Goal: Information Seeking & Learning: Learn about a topic

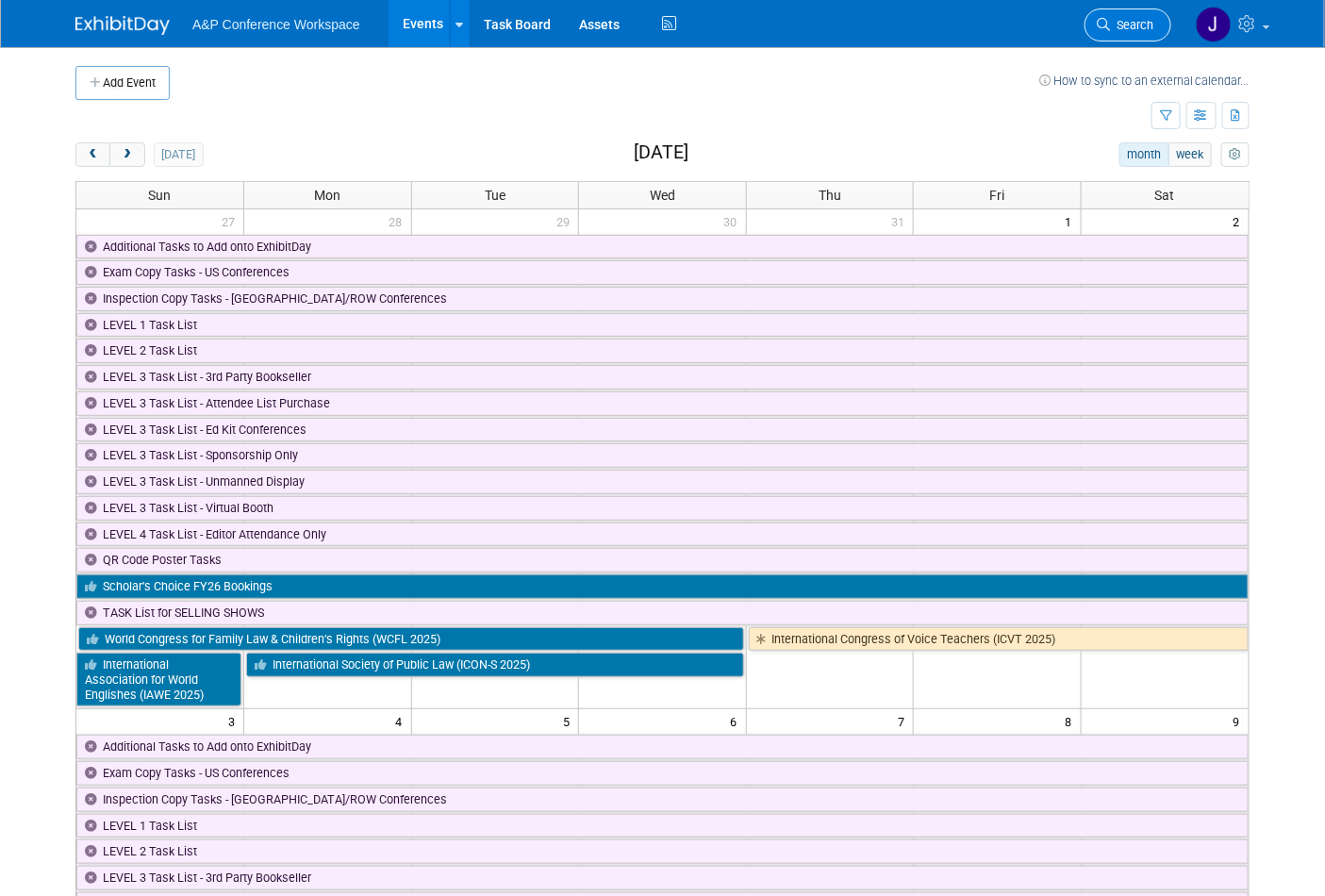
click at [1134, 19] on span "Search" at bounding box center [1132, 25] width 43 height 14
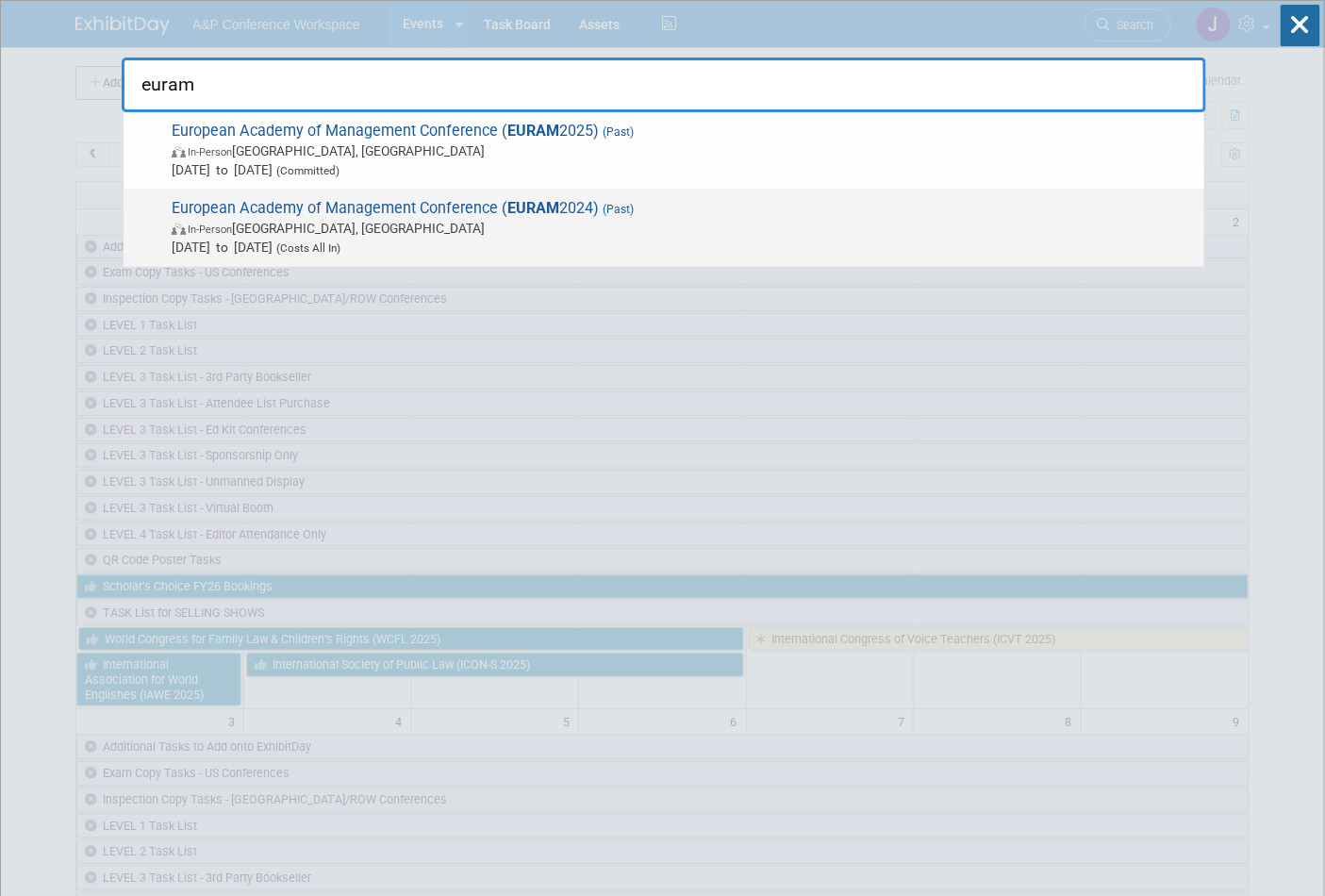
type input "euram"
click at [588, 221] on span "In-Person Bath, United Kingdom" at bounding box center [683, 228] width 1023 height 19
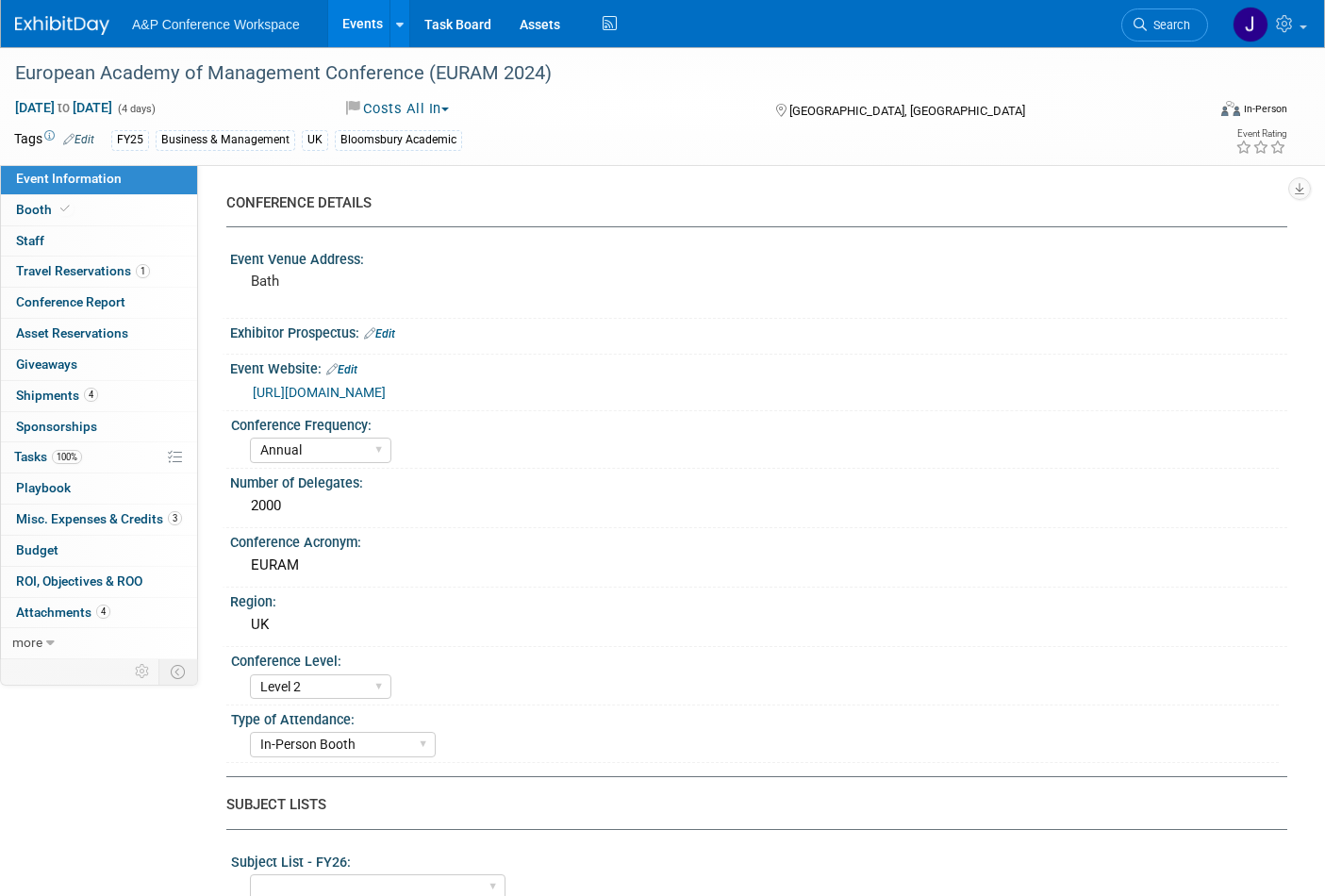
select select "Annual"
select select "Level 2"
select select "In-Person Booth"
select select "[PERSON_NAME]"
click at [1146, 13] on link "Search" at bounding box center [1164, 25] width 87 height 33
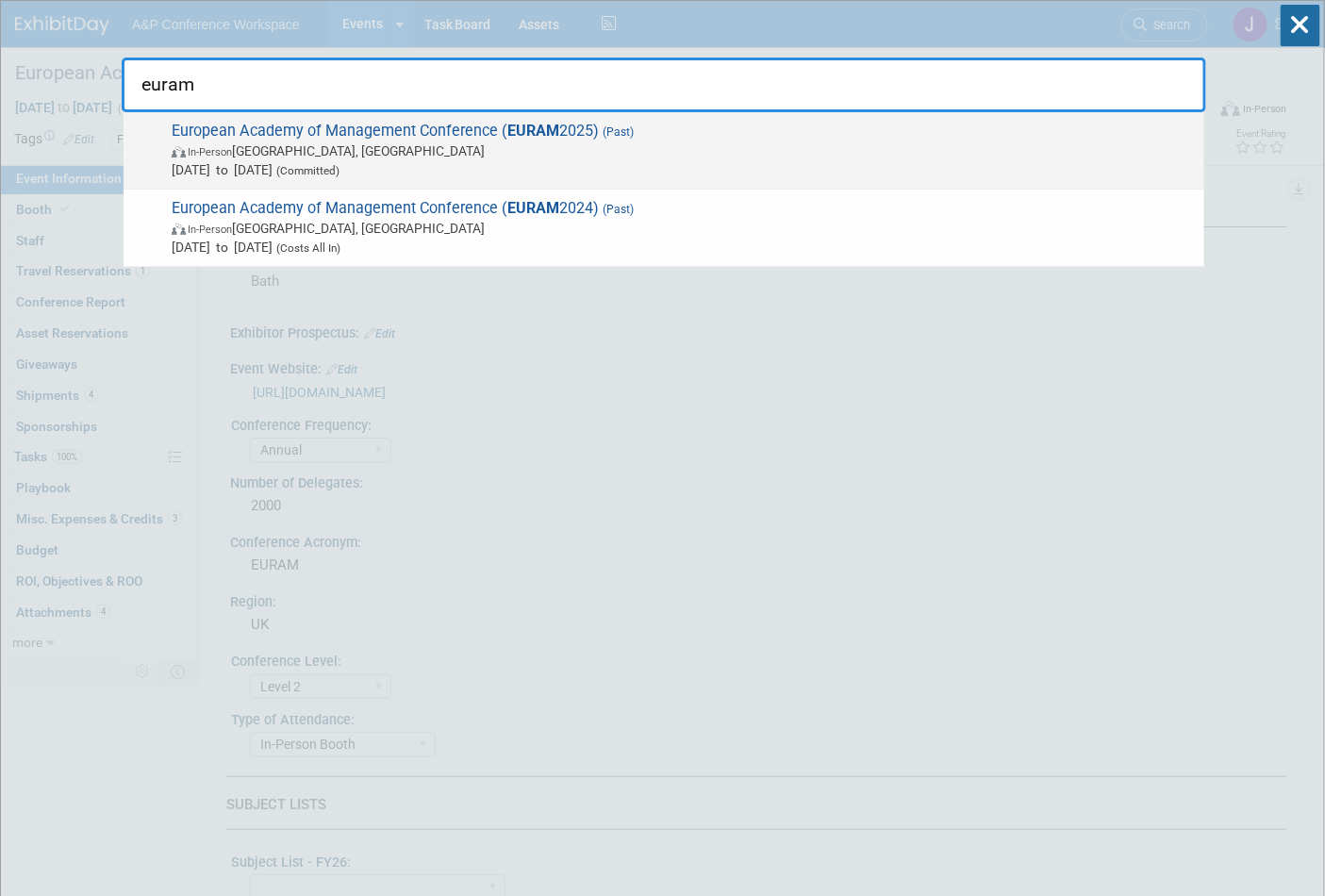
type input "euram"
click at [618, 126] on span "(Past)" at bounding box center [615, 131] width 35 height 13
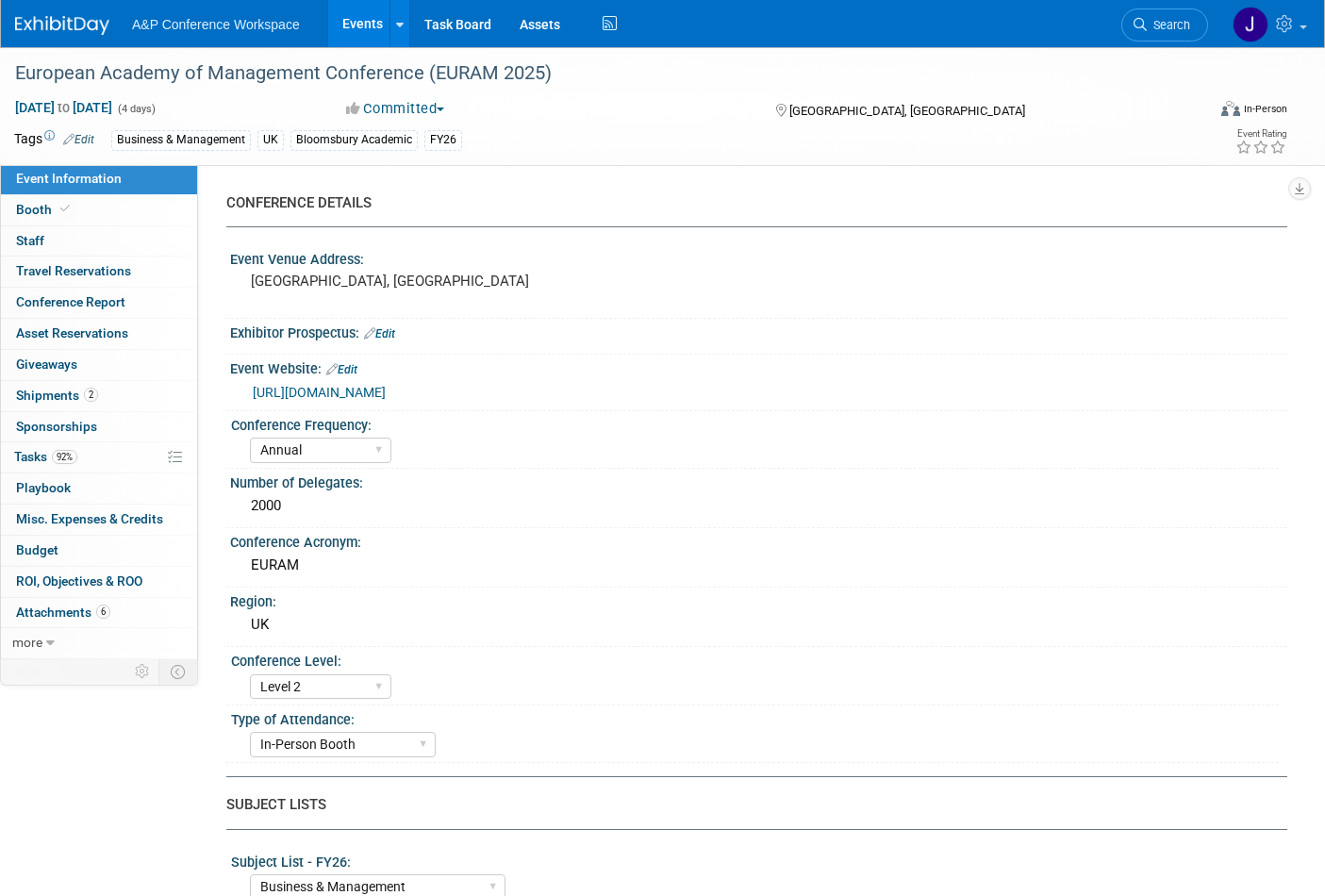
select select "Annual"
select select "Level 2"
select select "In-Person Booth"
select select "Business & Management"
select select "Bloomsbury Academic"
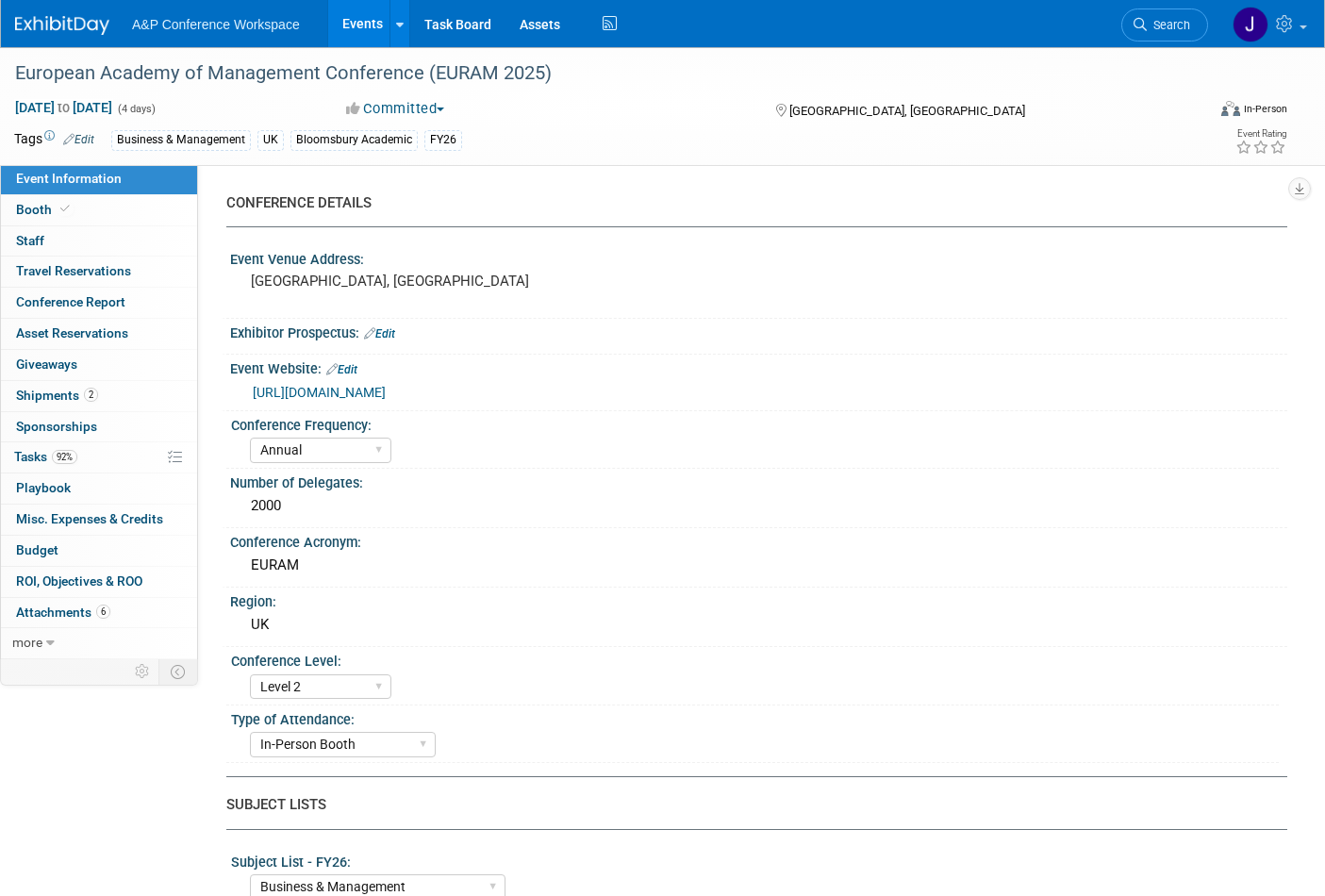
select select "[PERSON_NAME]"
select select "Networking/Commissioning"
click at [1149, 34] on link "Search" at bounding box center [1164, 25] width 87 height 33
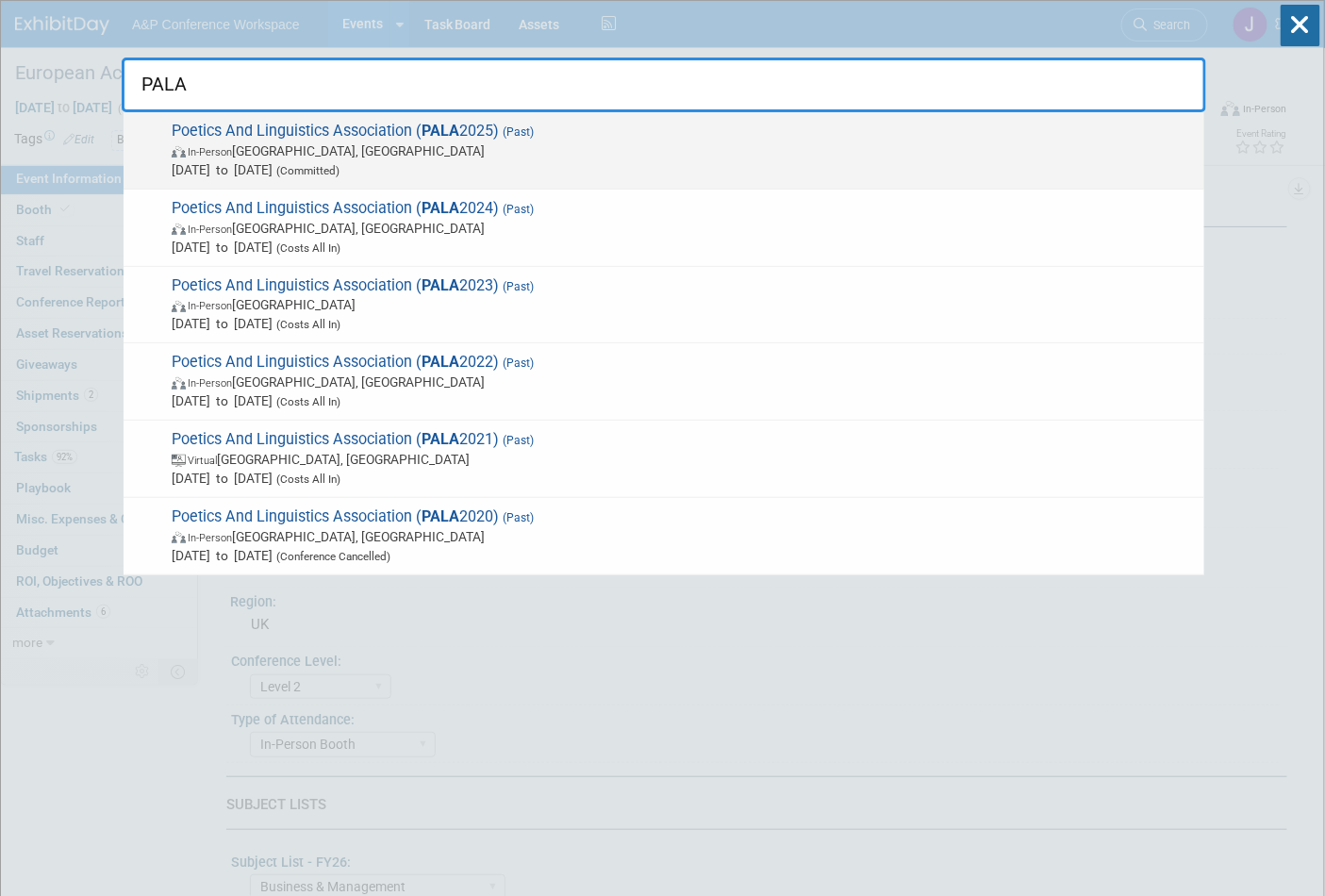
type input "PALA"
click at [675, 142] on span "In-Person Birmingham, United Kingdom" at bounding box center [683, 151] width 1023 height 19
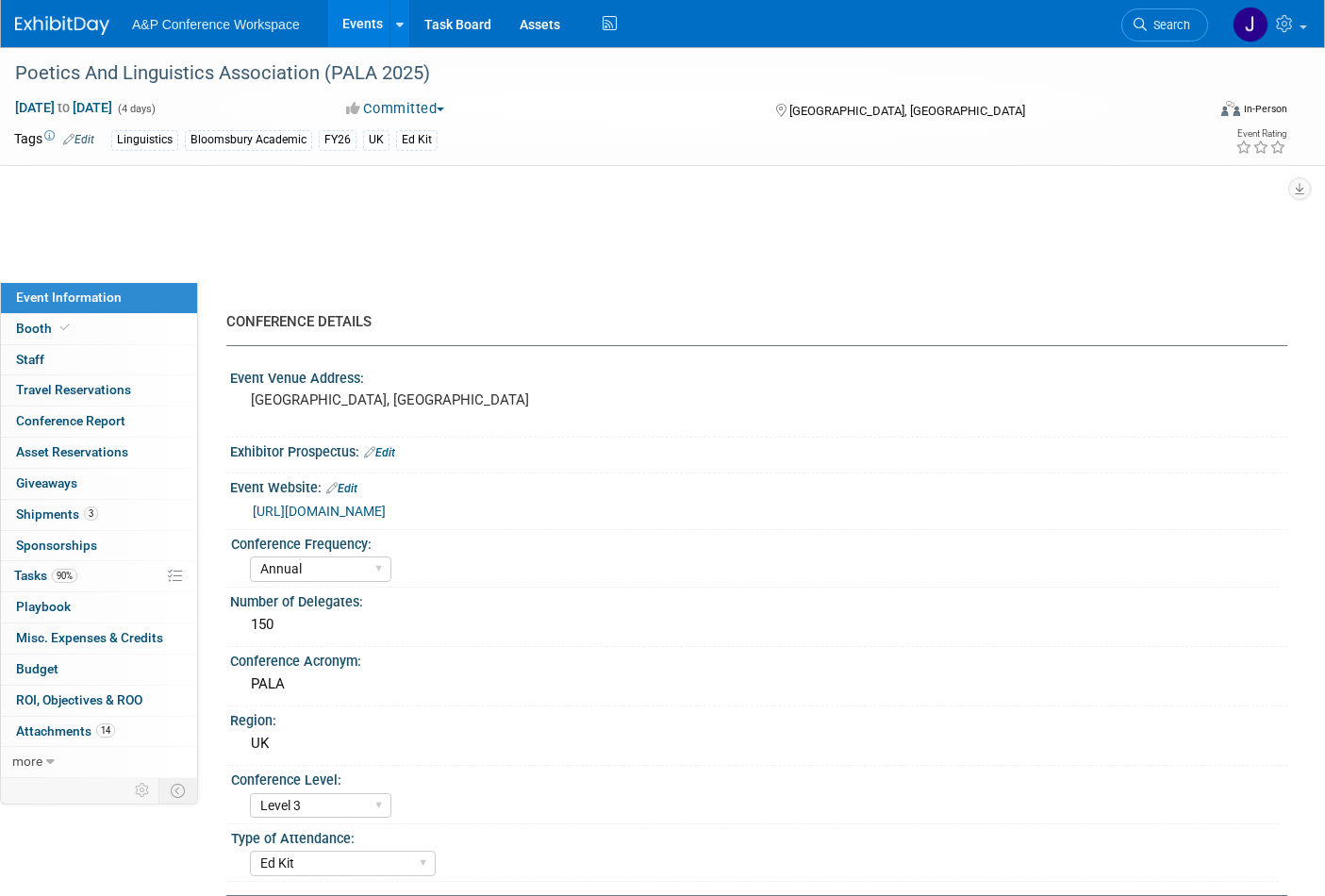
select select "Annual"
select select "Level 3"
select select "Ed Kit"
select select "Linguistics"
select select "Bloomsbury Academic"
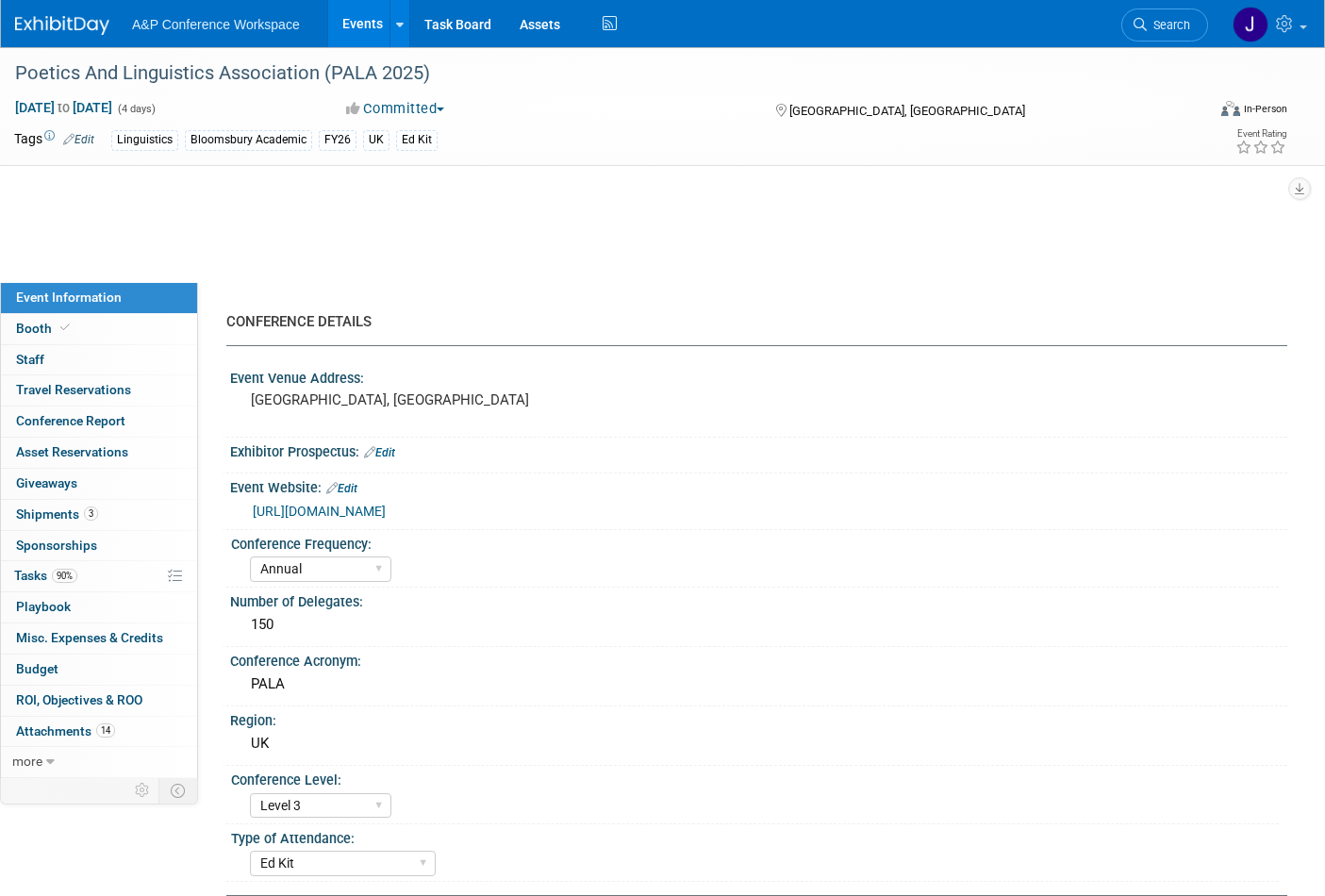
select select "[PERSON_NAME]"
select select "Networking/Commissioning"
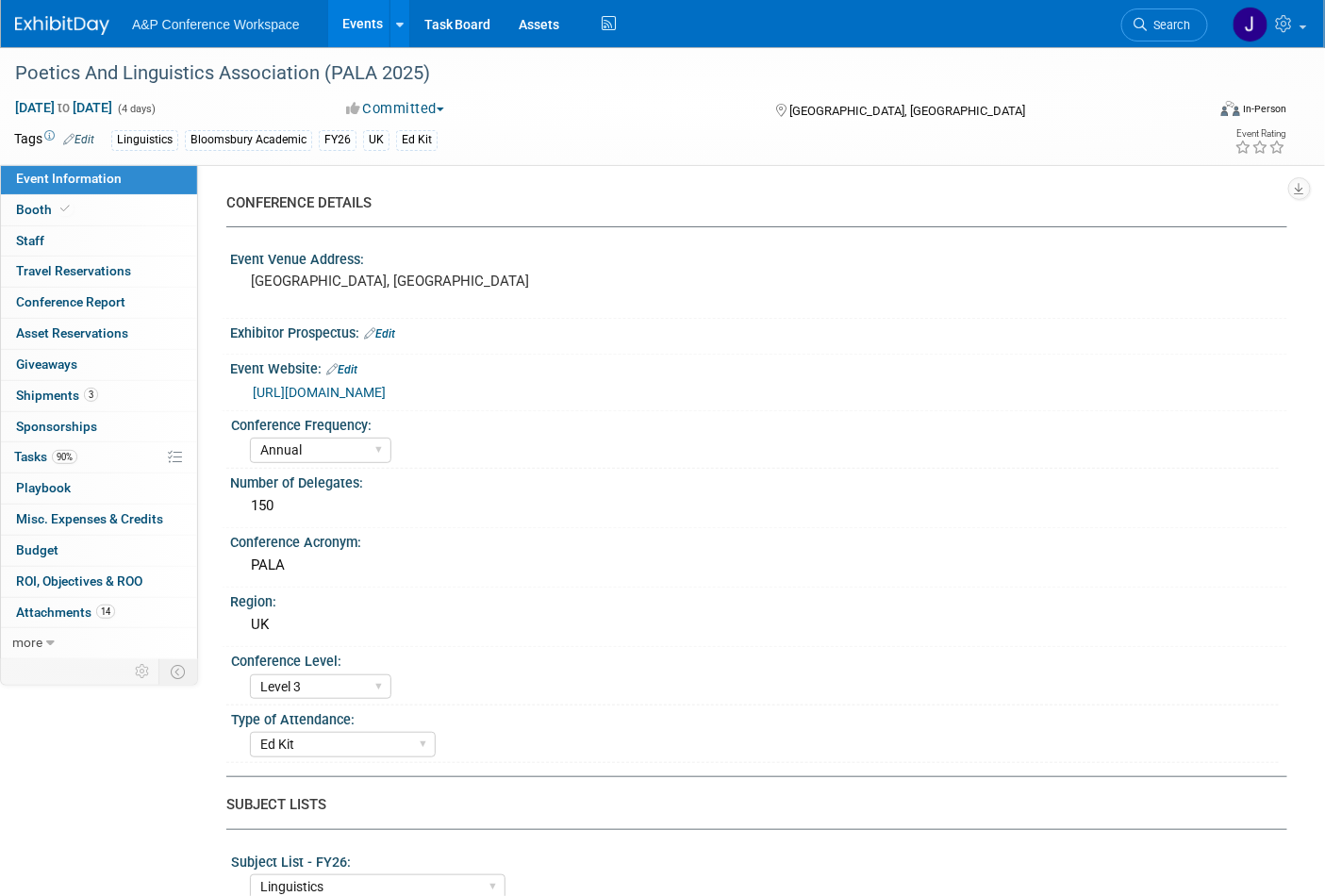
click at [1158, 24] on span "Search" at bounding box center [1168, 25] width 43 height 14
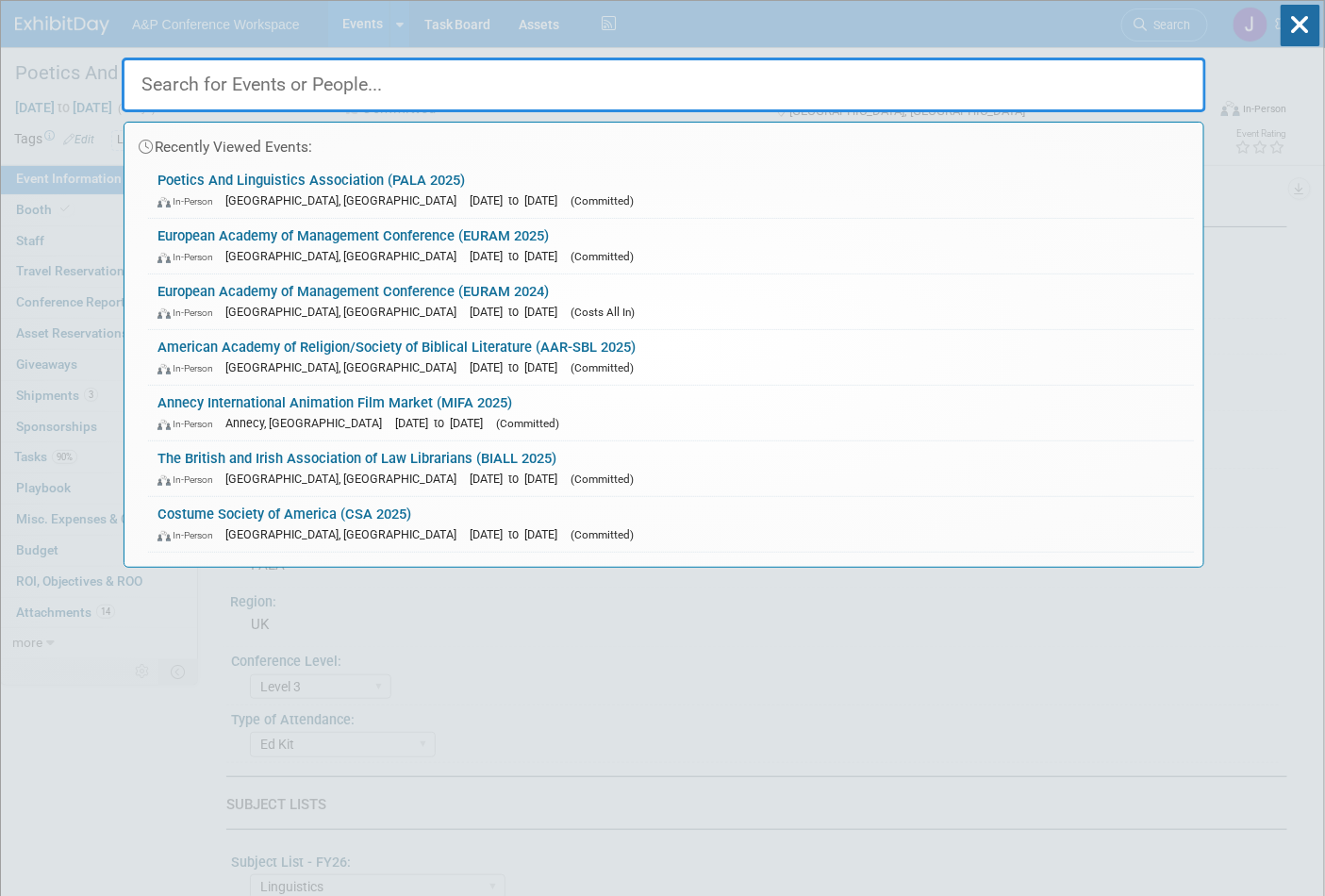
click at [730, 29] on div "Recently Viewed Events: Poetics And Linguistics Association (PALA 2025) In-Pers…" at bounding box center [663, 284] width 1084 height 567
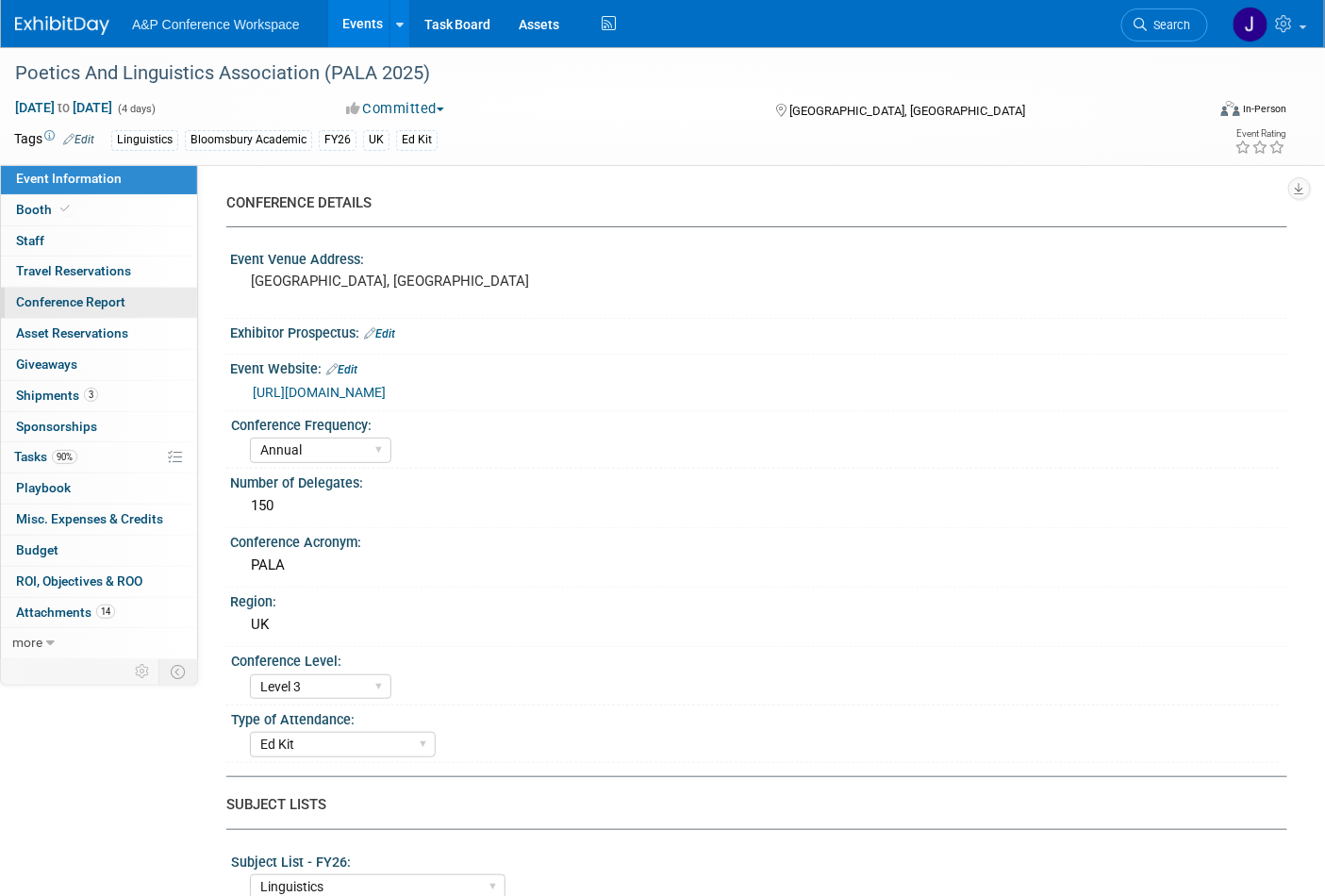
click at [63, 297] on span "Conference Report" at bounding box center [70, 301] width 109 height 15
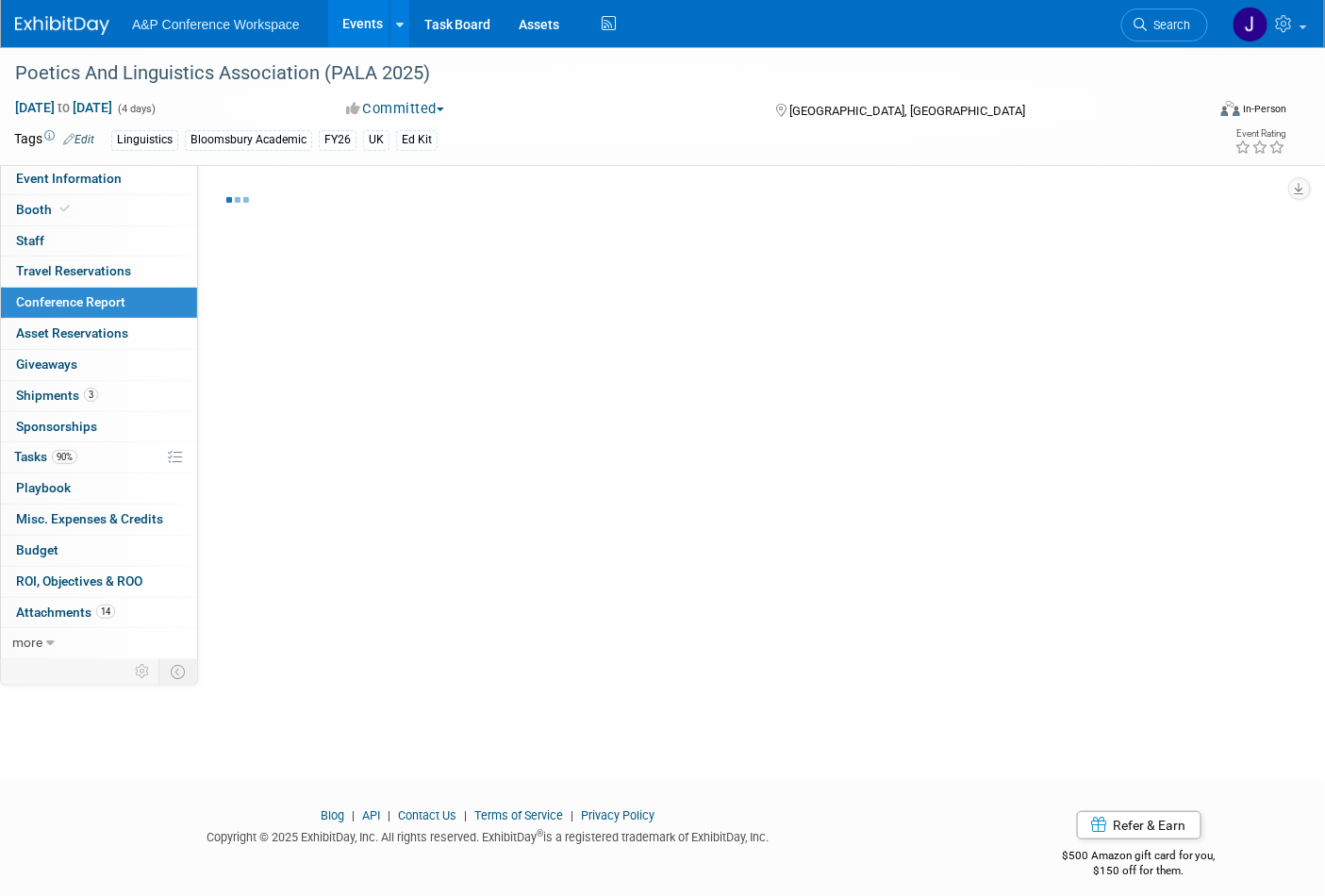
select select "NO"
select select "YES"
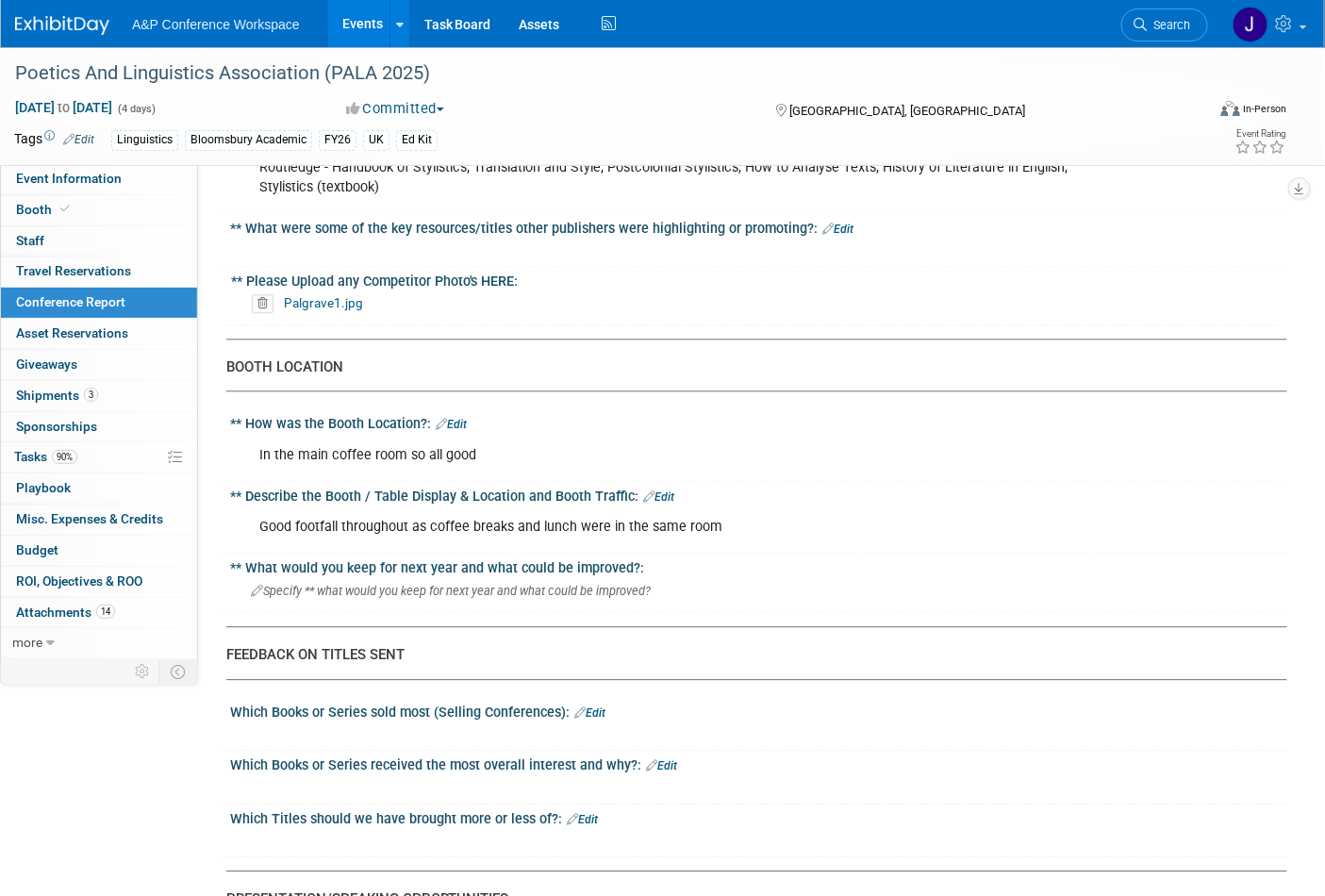
scroll to position [1361, 0]
click at [321, 294] on link "Palgrave1.jpg" at bounding box center [323, 301] width 79 height 15
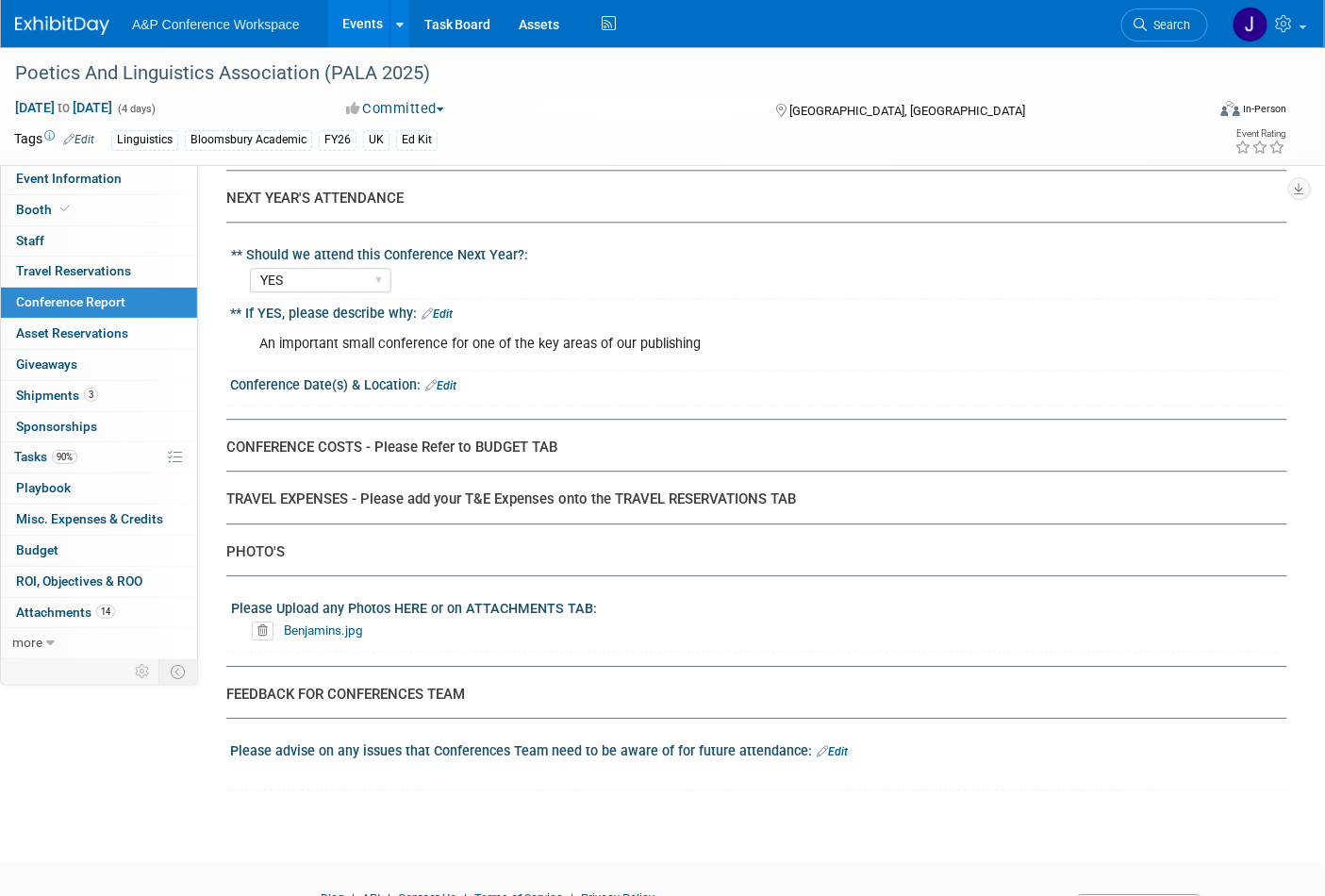
scroll to position [3916, 0]
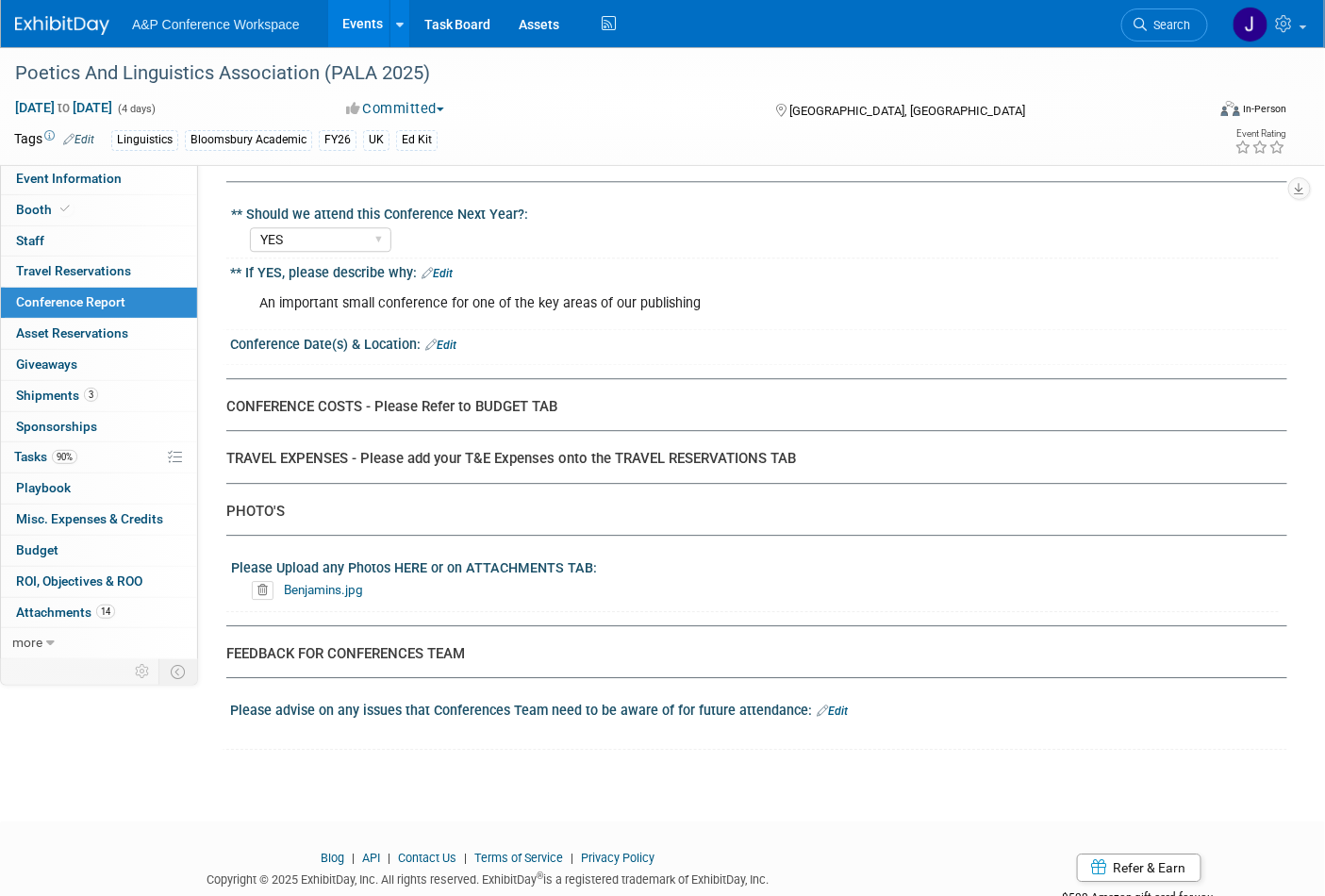
click at [337, 582] on link "Benjamins.jpg" at bounding box center [323, 588] width 79 height 15
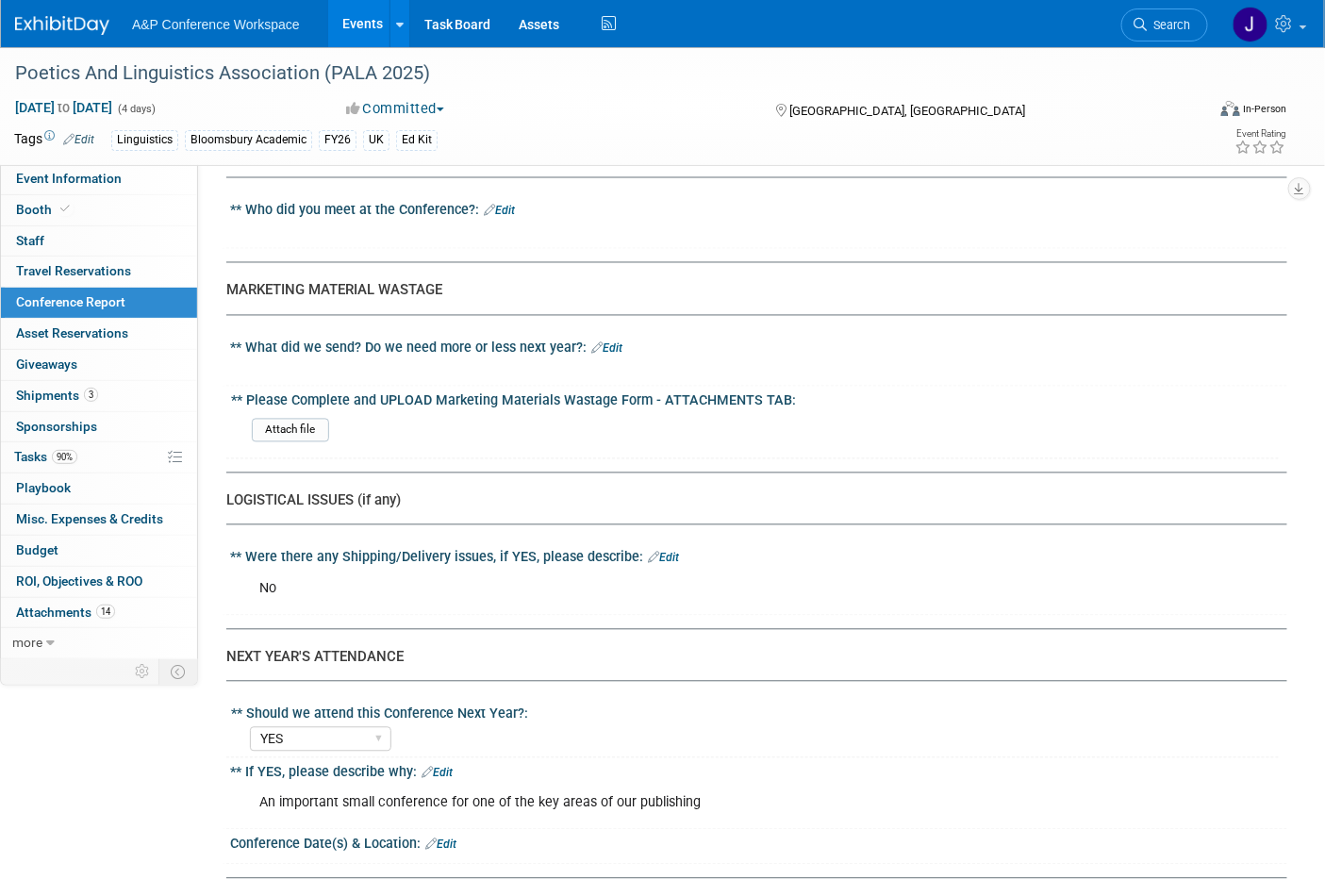
scroll to position [3287, 0]
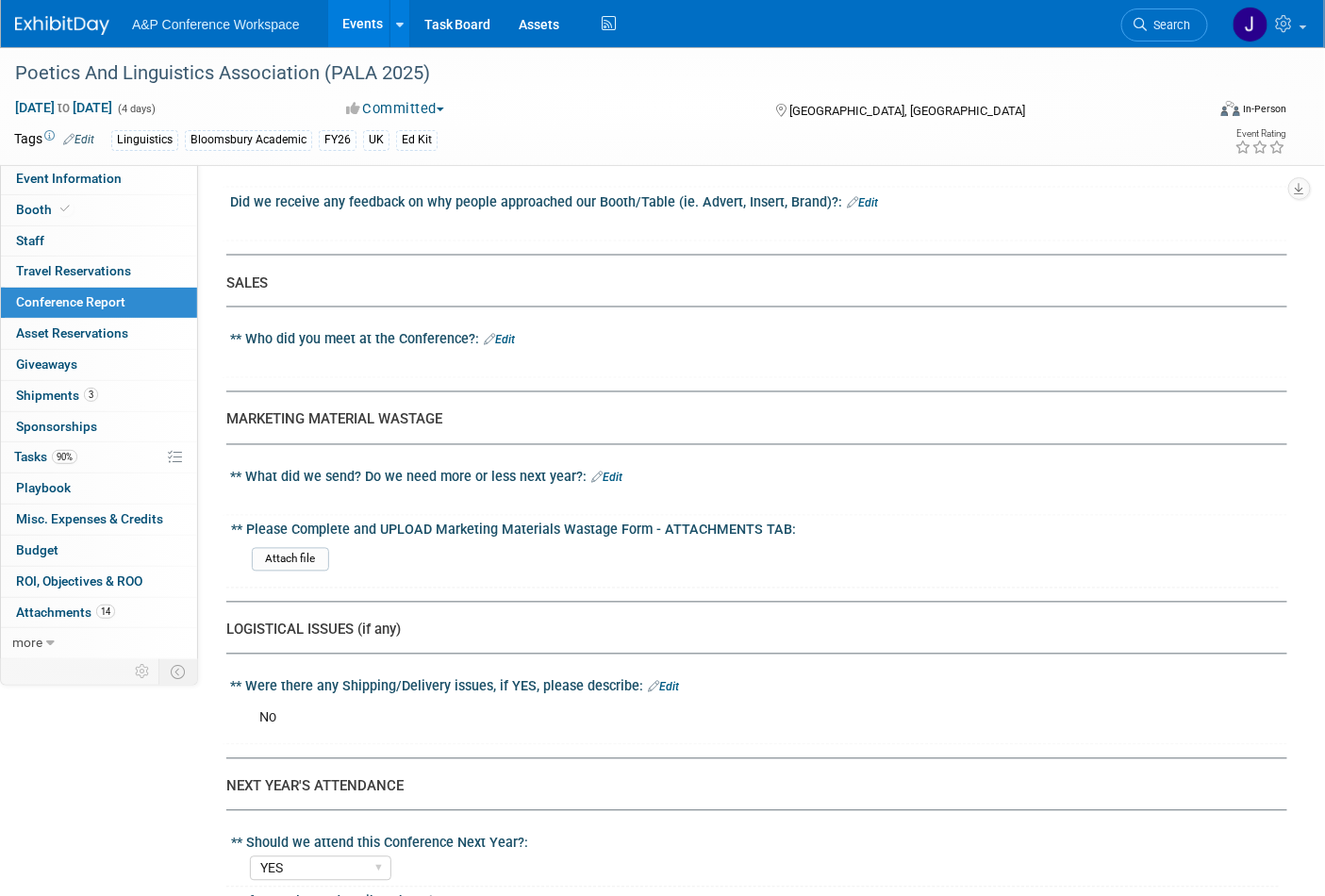
click at [291, 516] on div "** Please Complete and UPLOAD Marketing Materials Wastage Form - ATTACHMENTS TA…" at bounding box center [754, 527] width 1048 height 24
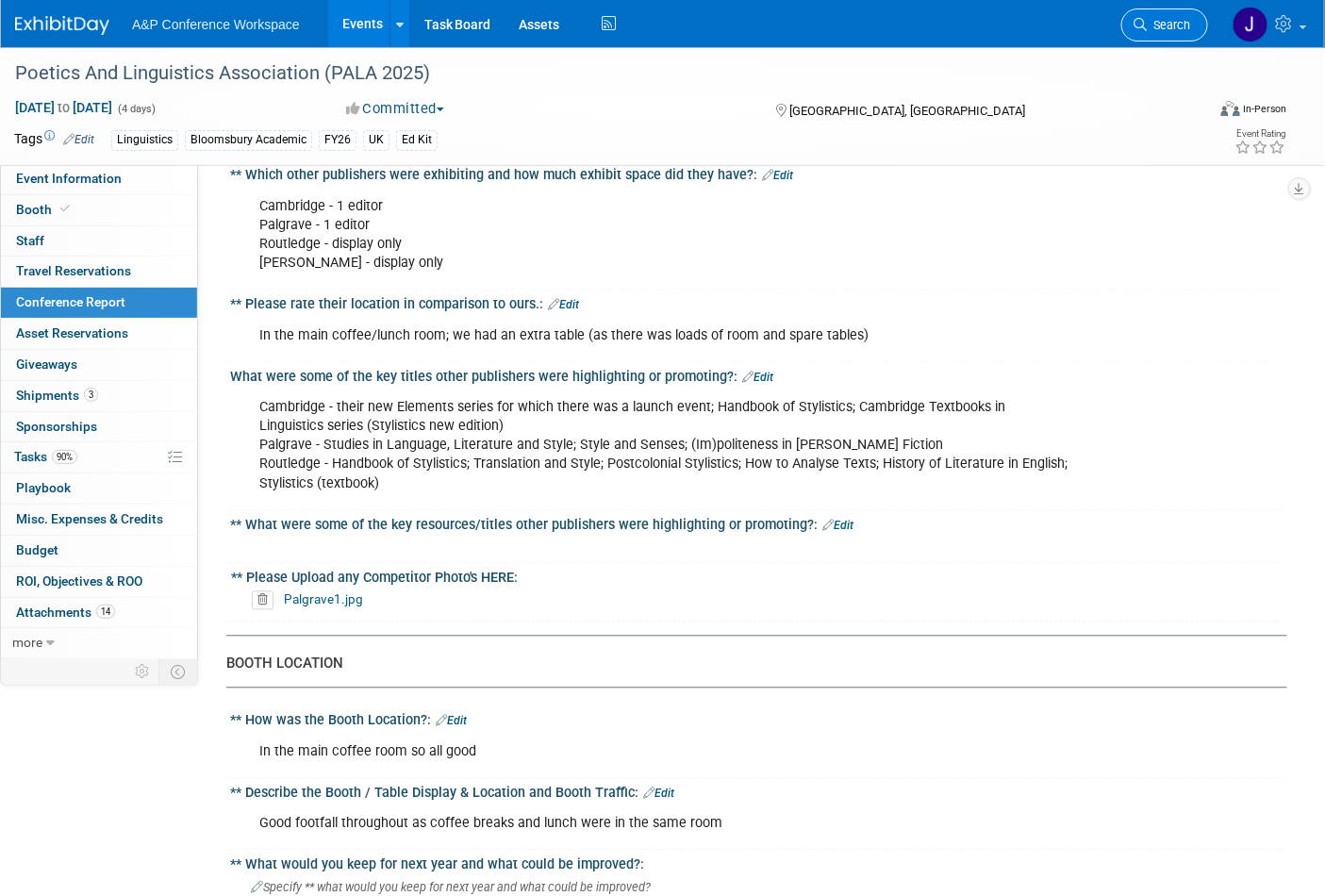
scroll to position [878, 0]
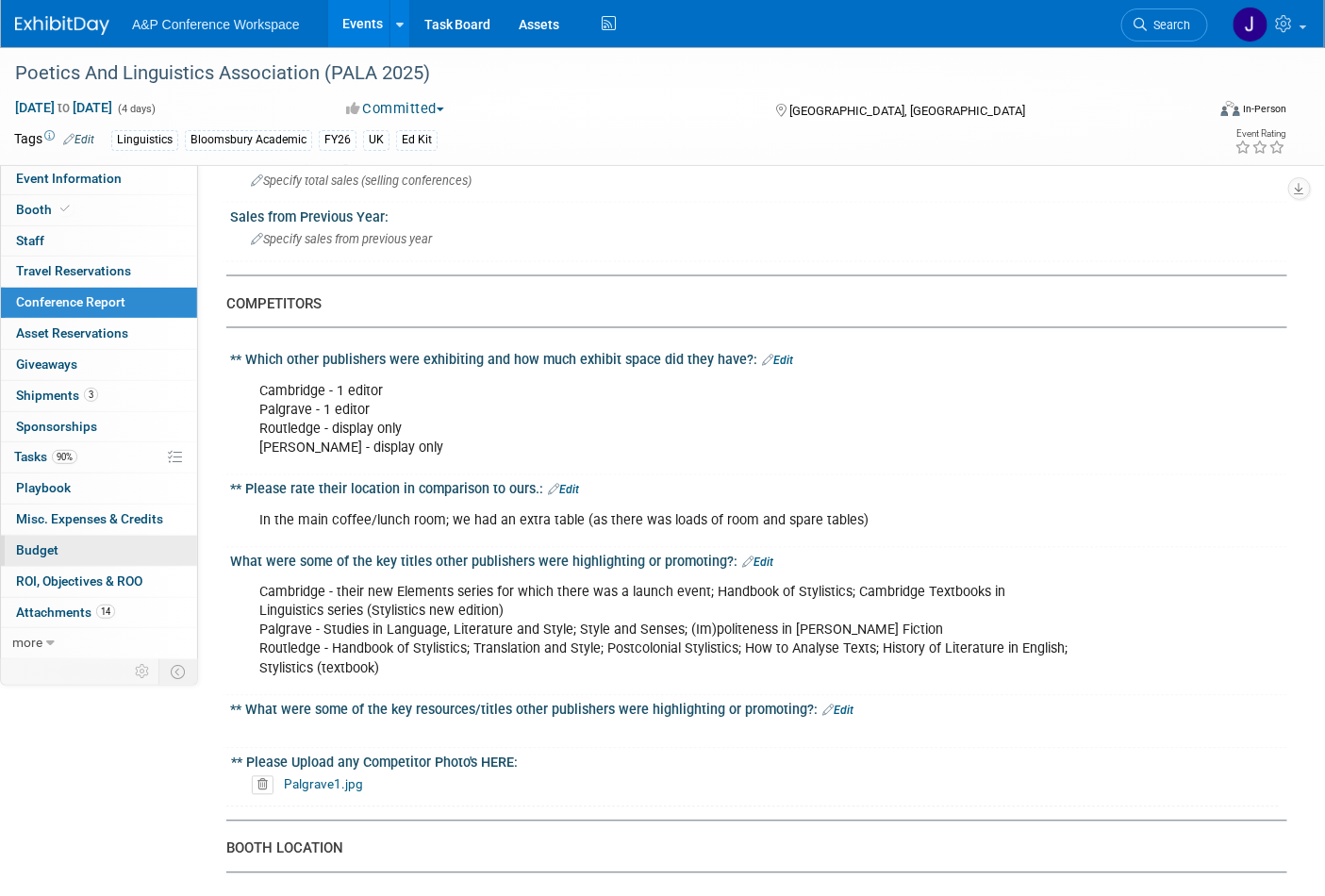
click at [29, 544] on span "Budget" at bounding box center [36, 549] width 42 height 15
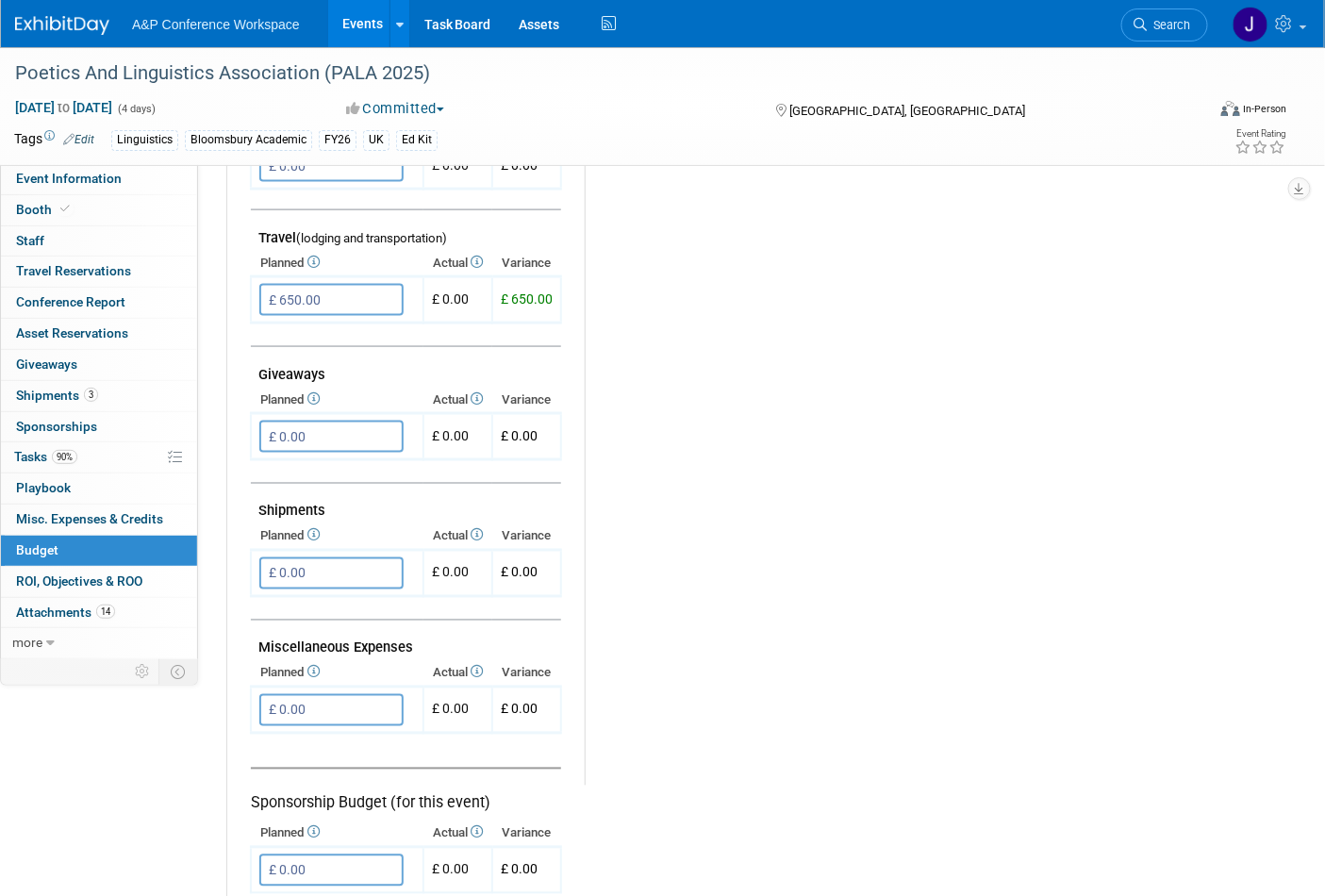
scroll to position [523, 0]
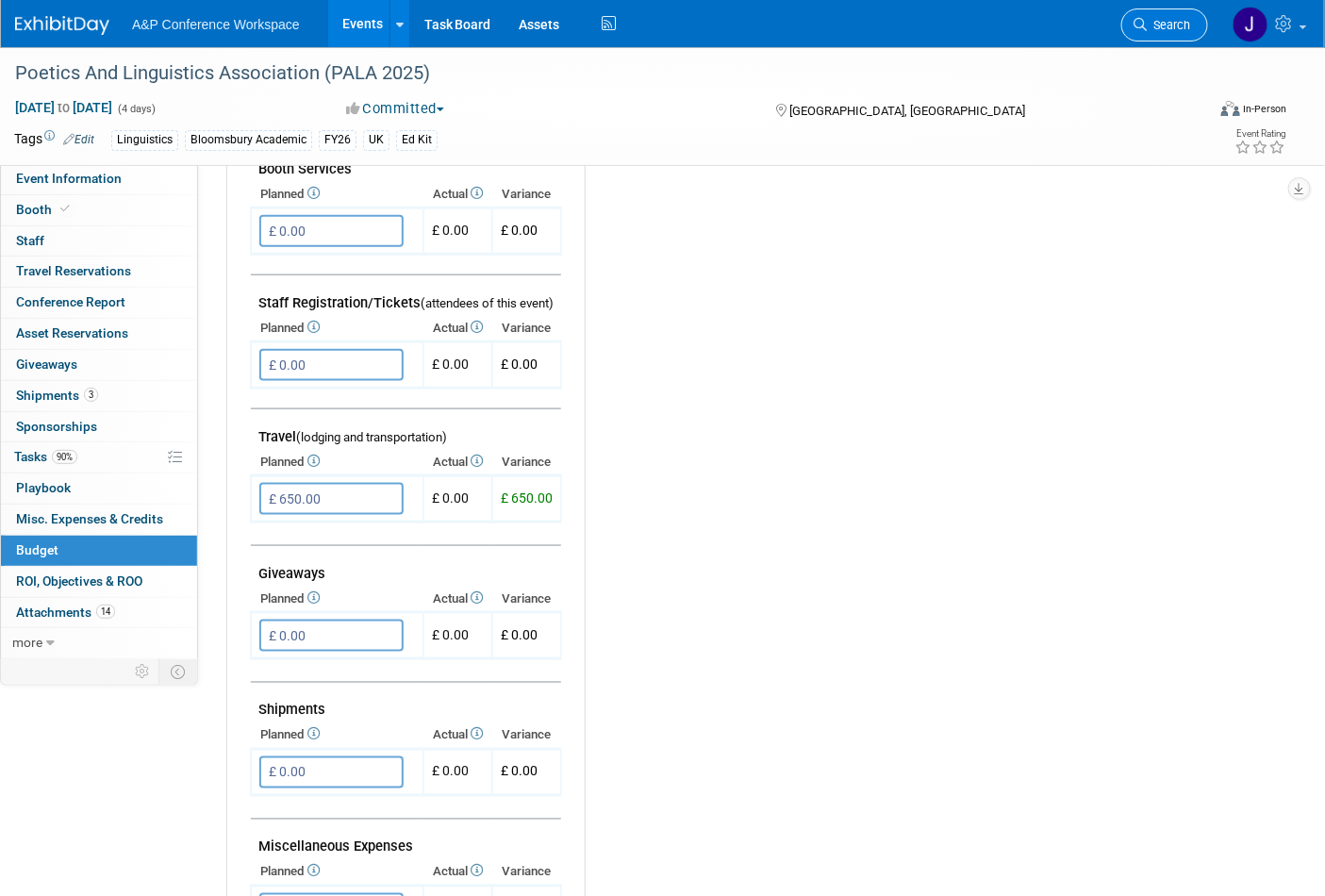
click at [1164, 14] on link "Search" at bounding box center [1164, 25] width 87 height 33
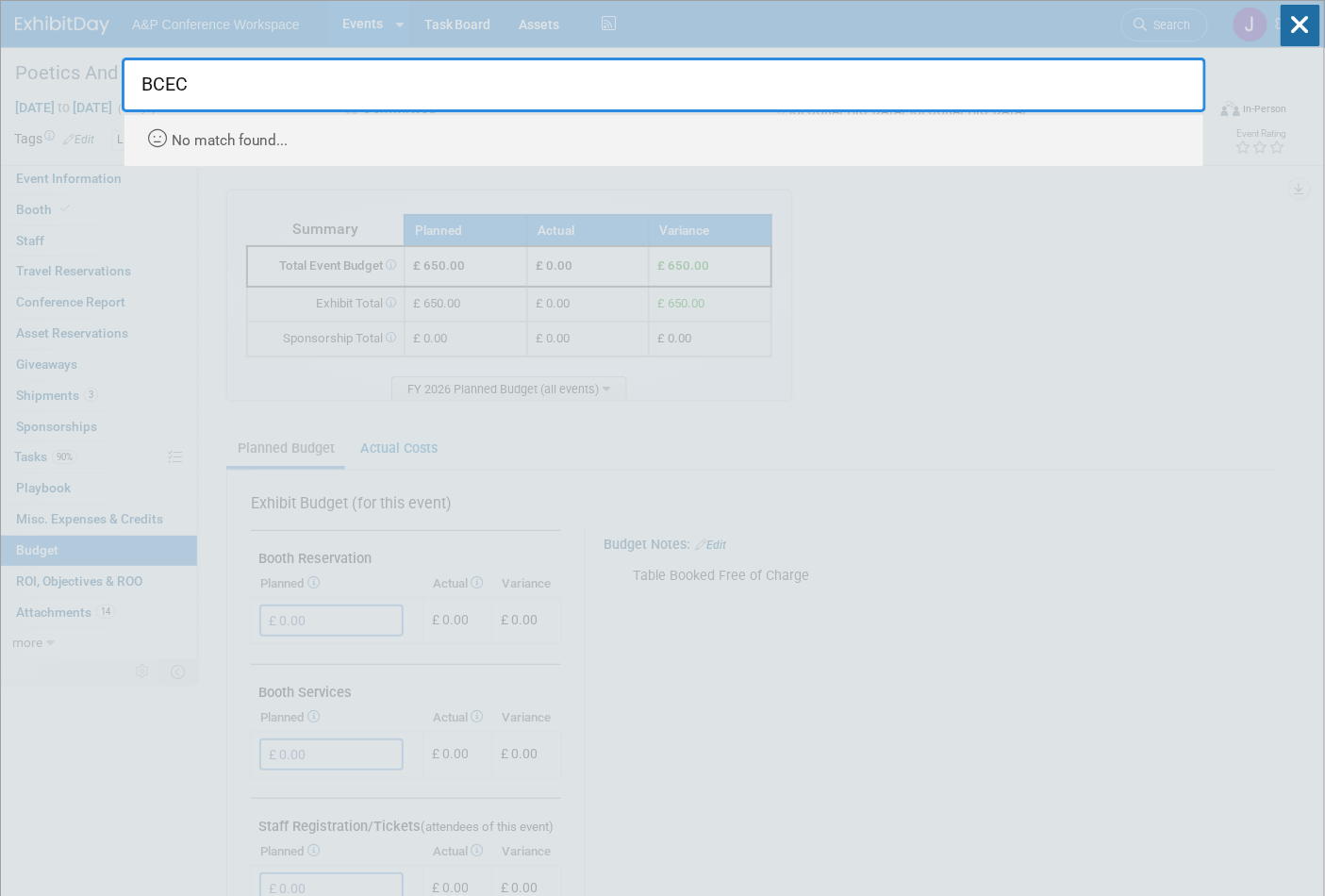
type input "BCEC"
drag, startPoint x: 274, startPoint y: 83, endPoint x: 74, endPoint y: 71, distance: 200.4
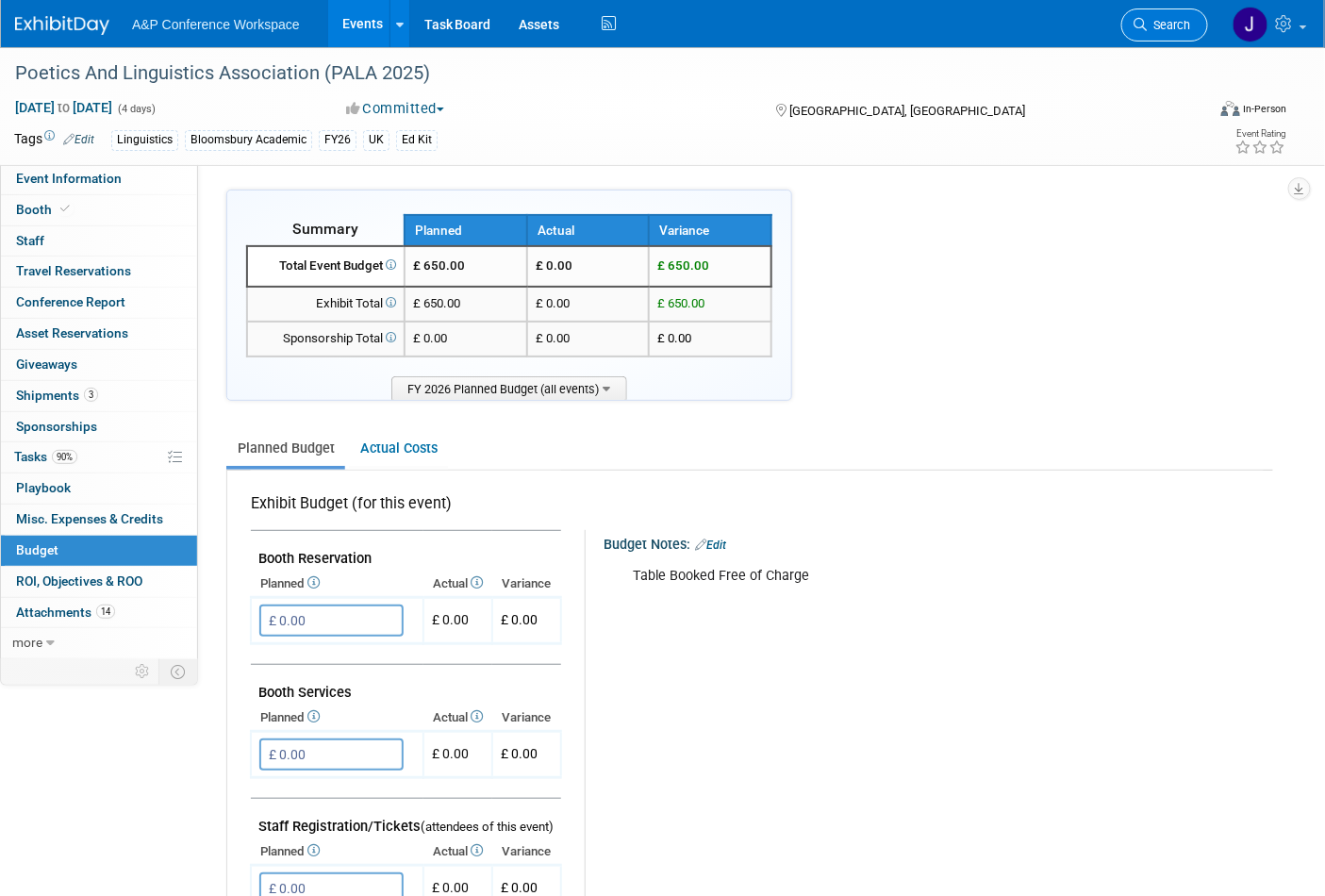
click at [1171, 23] on span "Search" at bounding box center [1168, 25] width 43 height 14
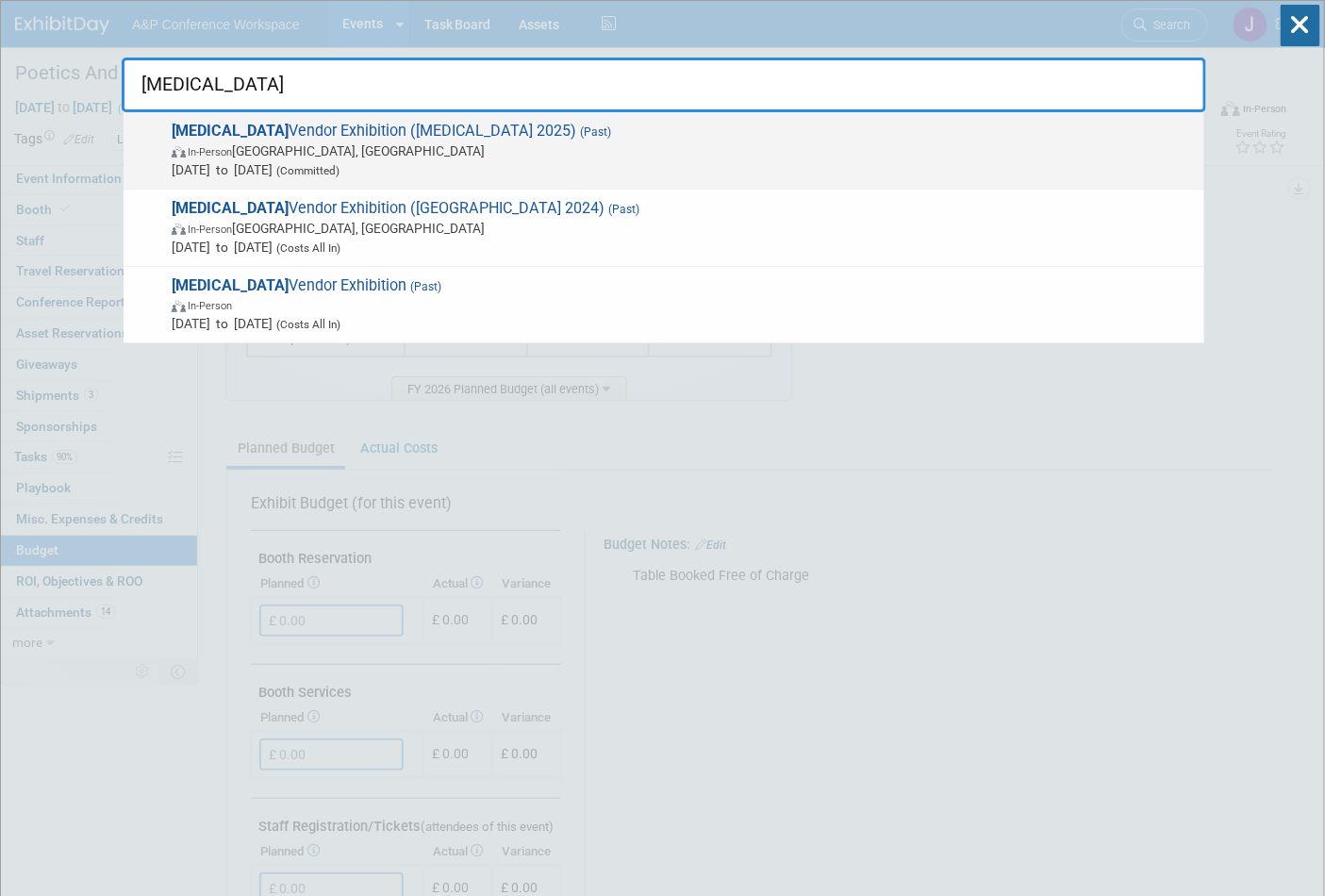
type input "CAUL"
click at [497, 153] on span "In-Person Sydney, Australia" at bounding box center [683, 151] width 1023 height 19
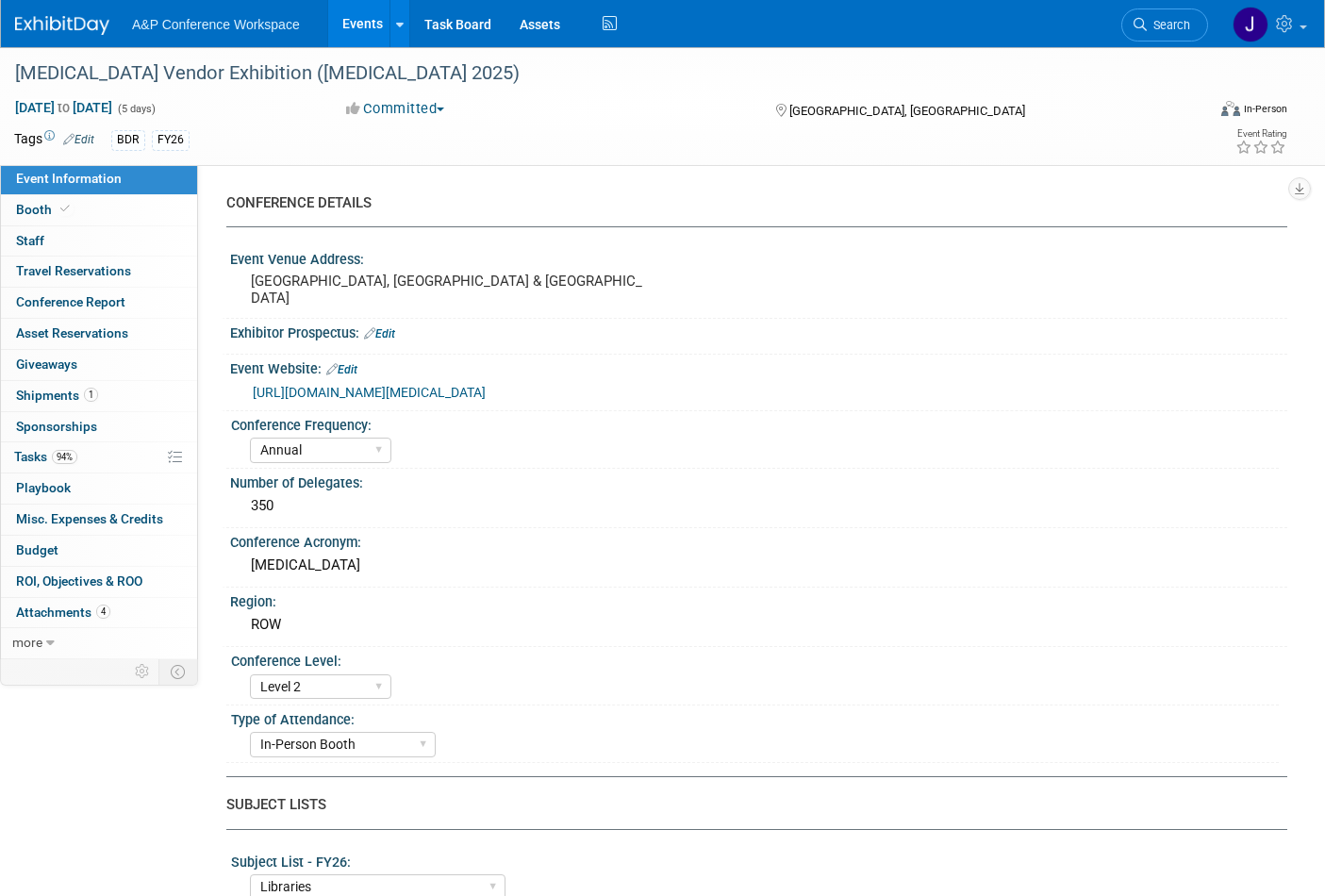
select select "Annual"
select select "Level 2"
select select "In-Person Booth"
select select "Libraries"
select select "Bloomsbury Digital Resources"
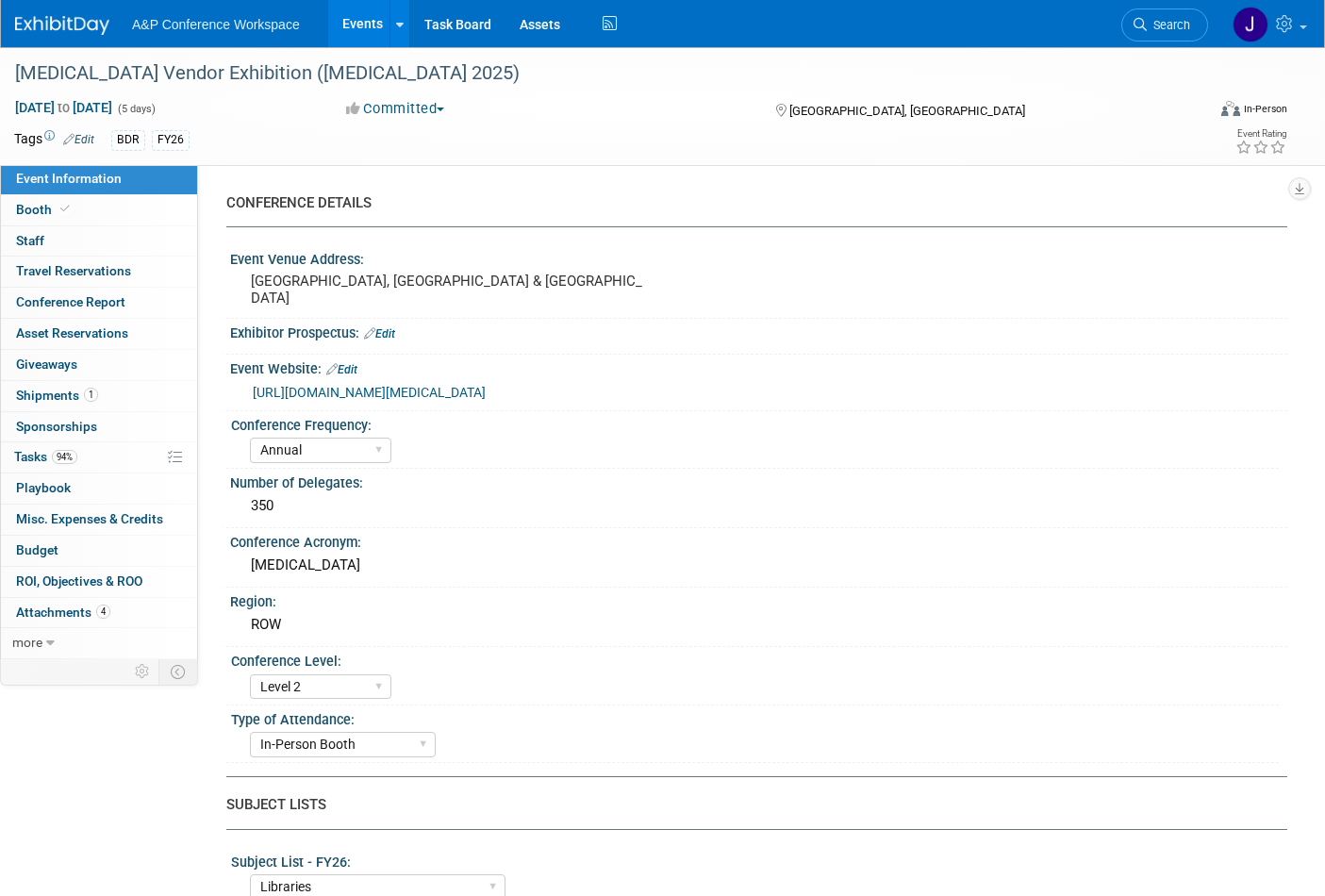
select select "[PERSON_NAME]"
select select "BDR Product Awareness and Trial Generation​"
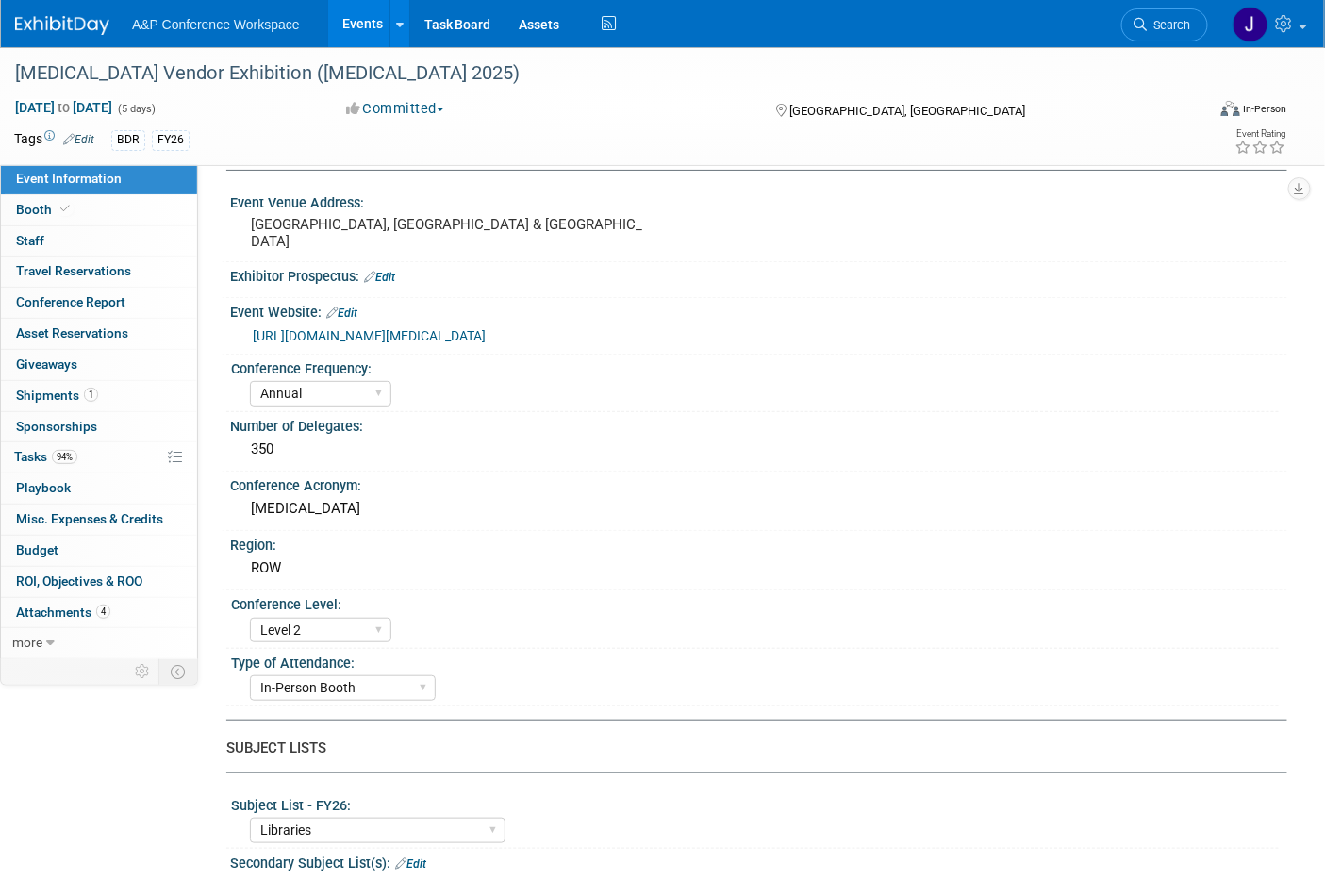
scroll to position [104, 0]
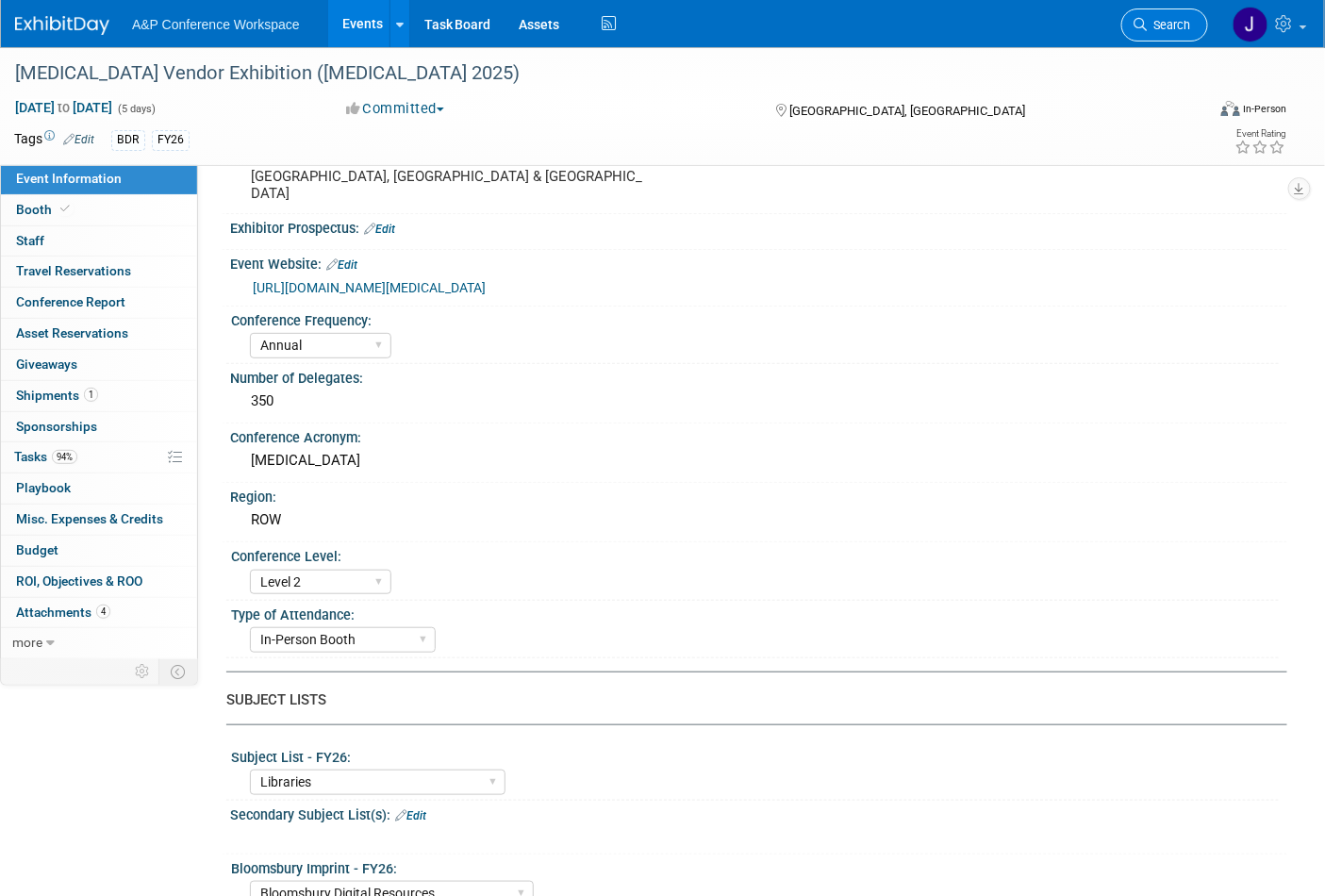
click at [1158, 31] on span "Search" at bounding box center [1168, 25] width 43 height 14
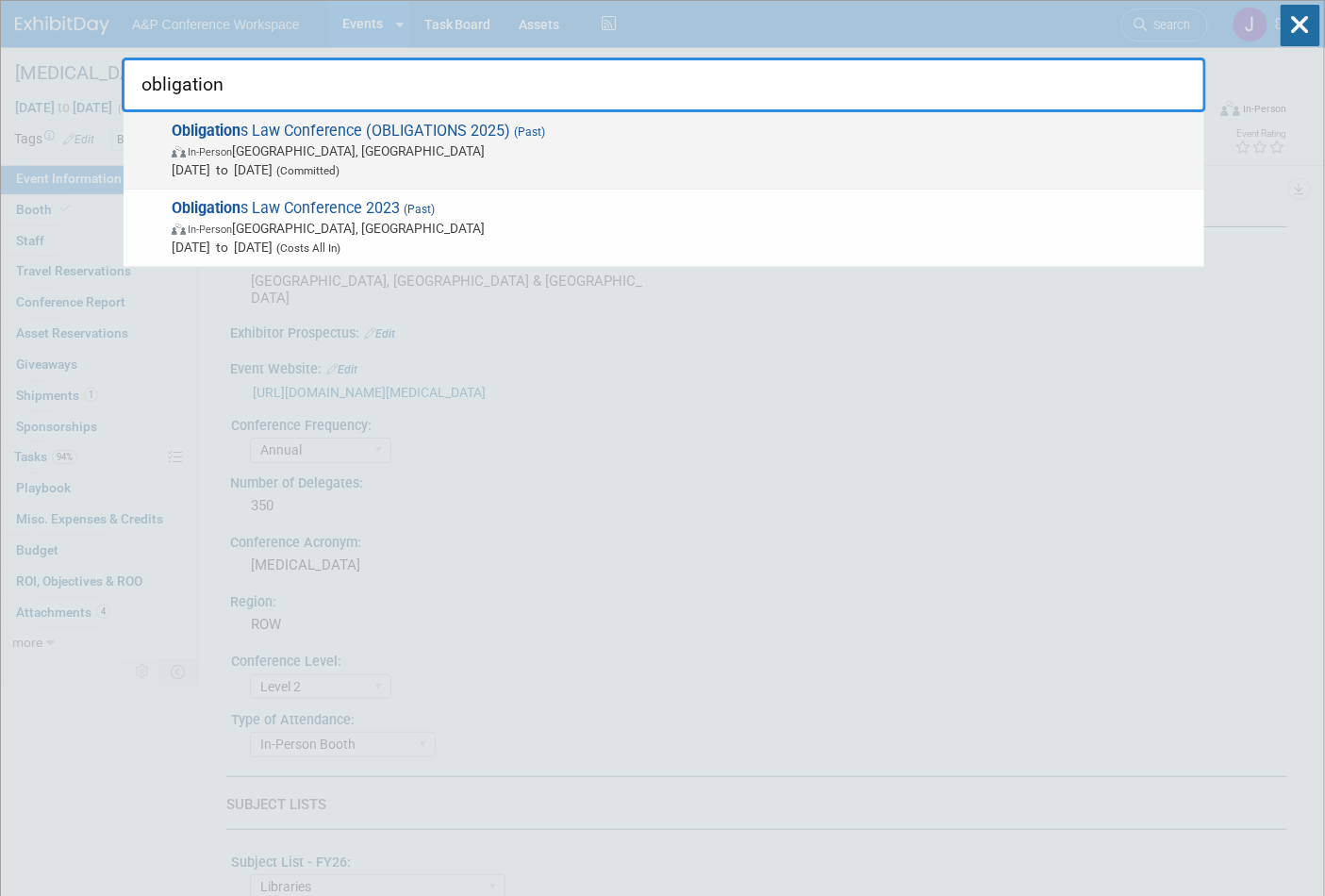
type input "obligation"
click at [374, 144] on span "In-Person Cambridge, MA" at bounding box center [683, 151] width 1023 height 19
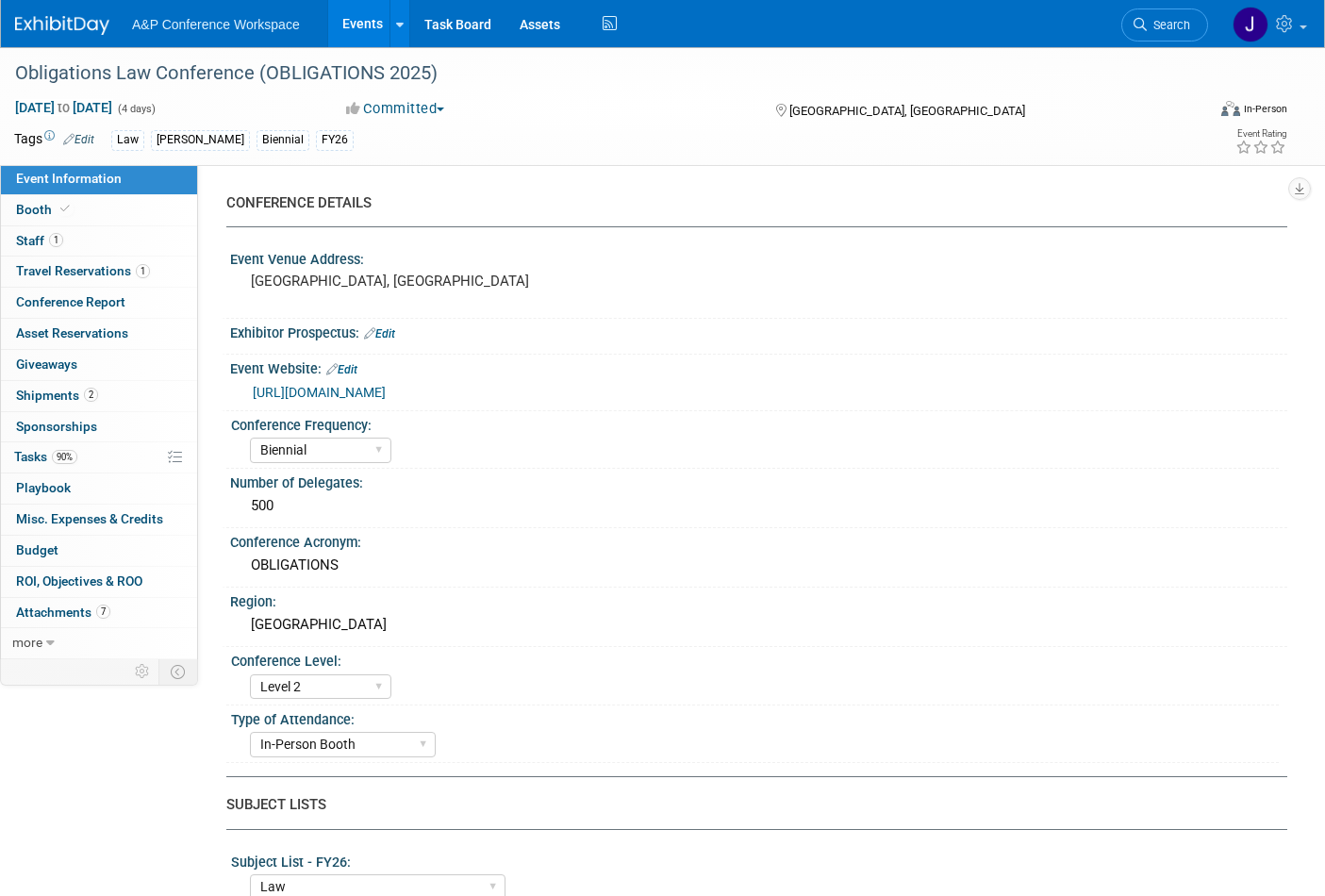
select select "Biennial"
select select "Level 2"
select select "In-Person Booth"
select select "Law"
select select "[PERSON_NAME] Publishing"
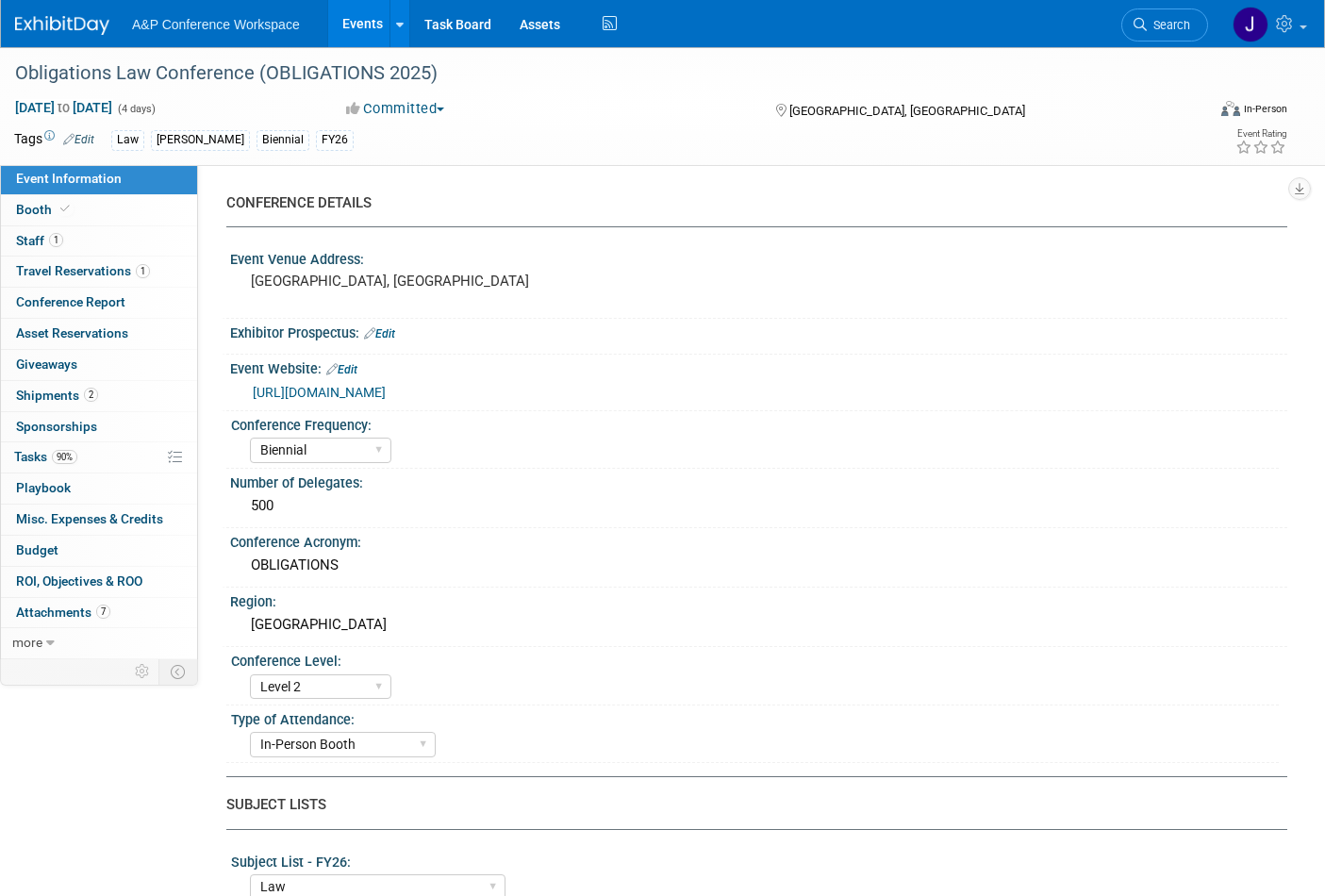
select select "[PERSON_NAME]"
select select "Ros Jubber"
select select "Networking/Commissioning"
click at [1182, 29] on span "Search" at bounding box center [1168, 25] width 43 height 14
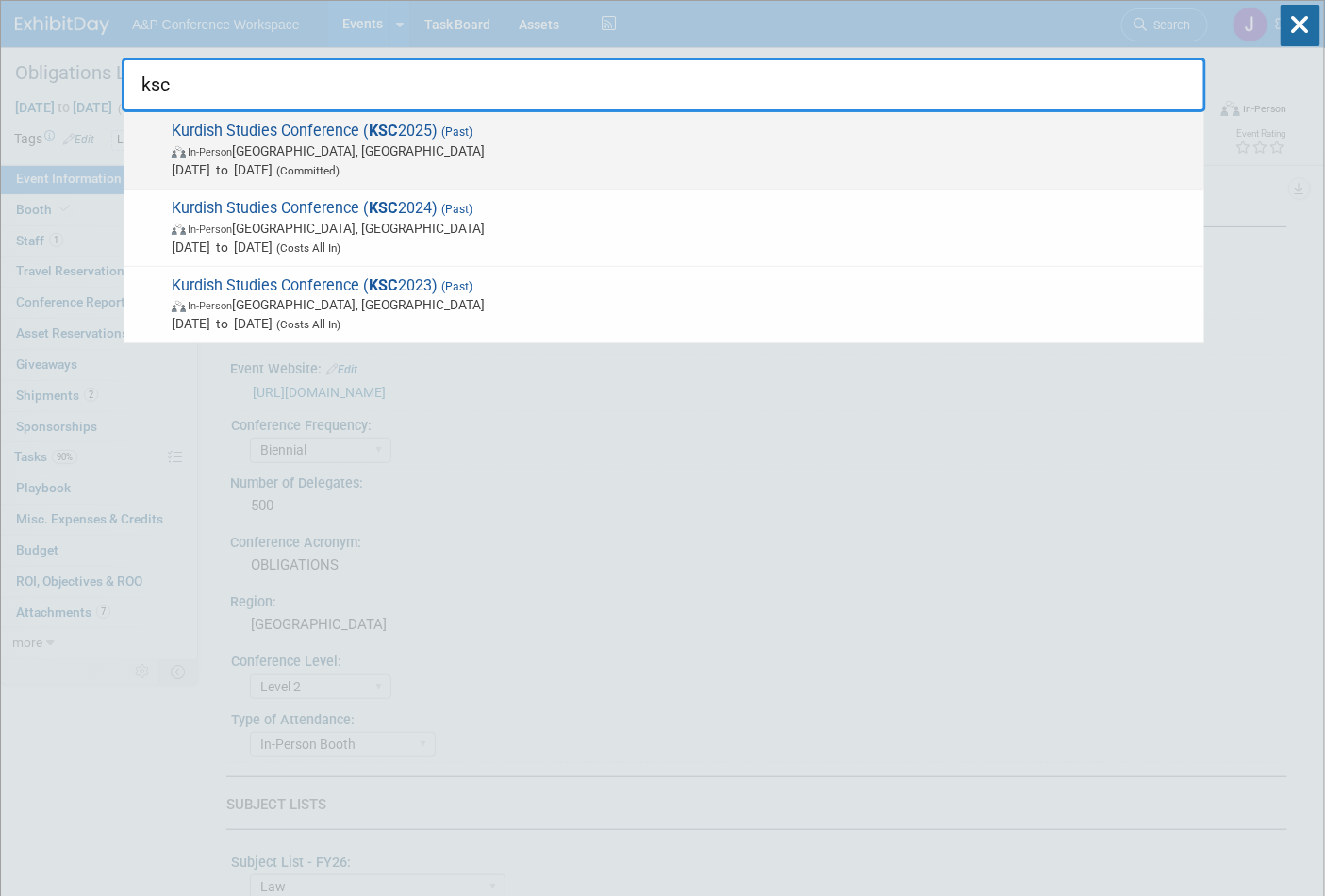
type input "ksc"
click at [585, 133] on span "Kurdish Studies Conference ( KSC 2025) (Past) In-Person London, United Kingdom …" at bounding box center [680, 150] width 1029 height 57
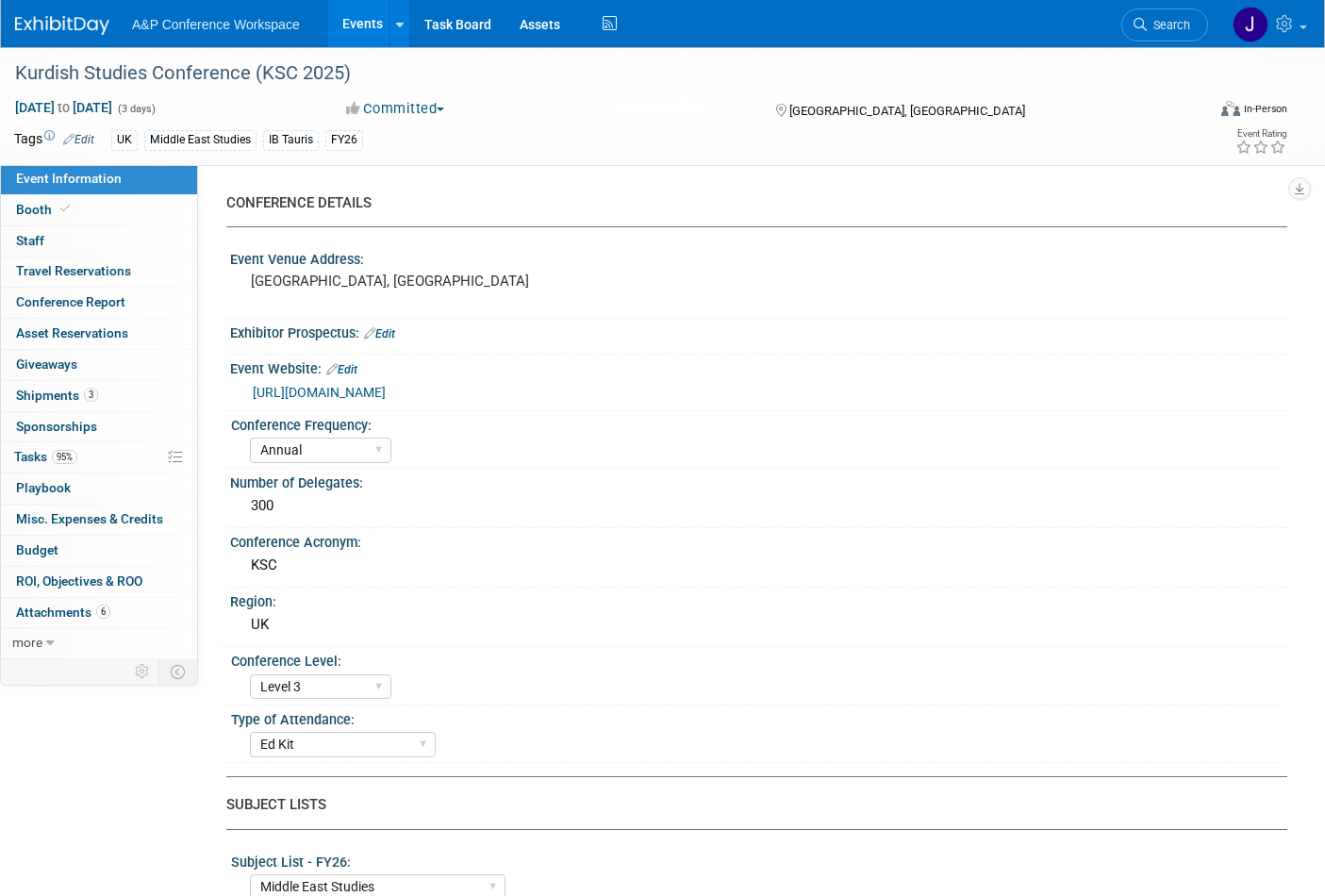
select select "Annual"
select select "Level 3"
select select "Ed Kit"
select select "Middle East Studies"
select select "I.B.Tauris"
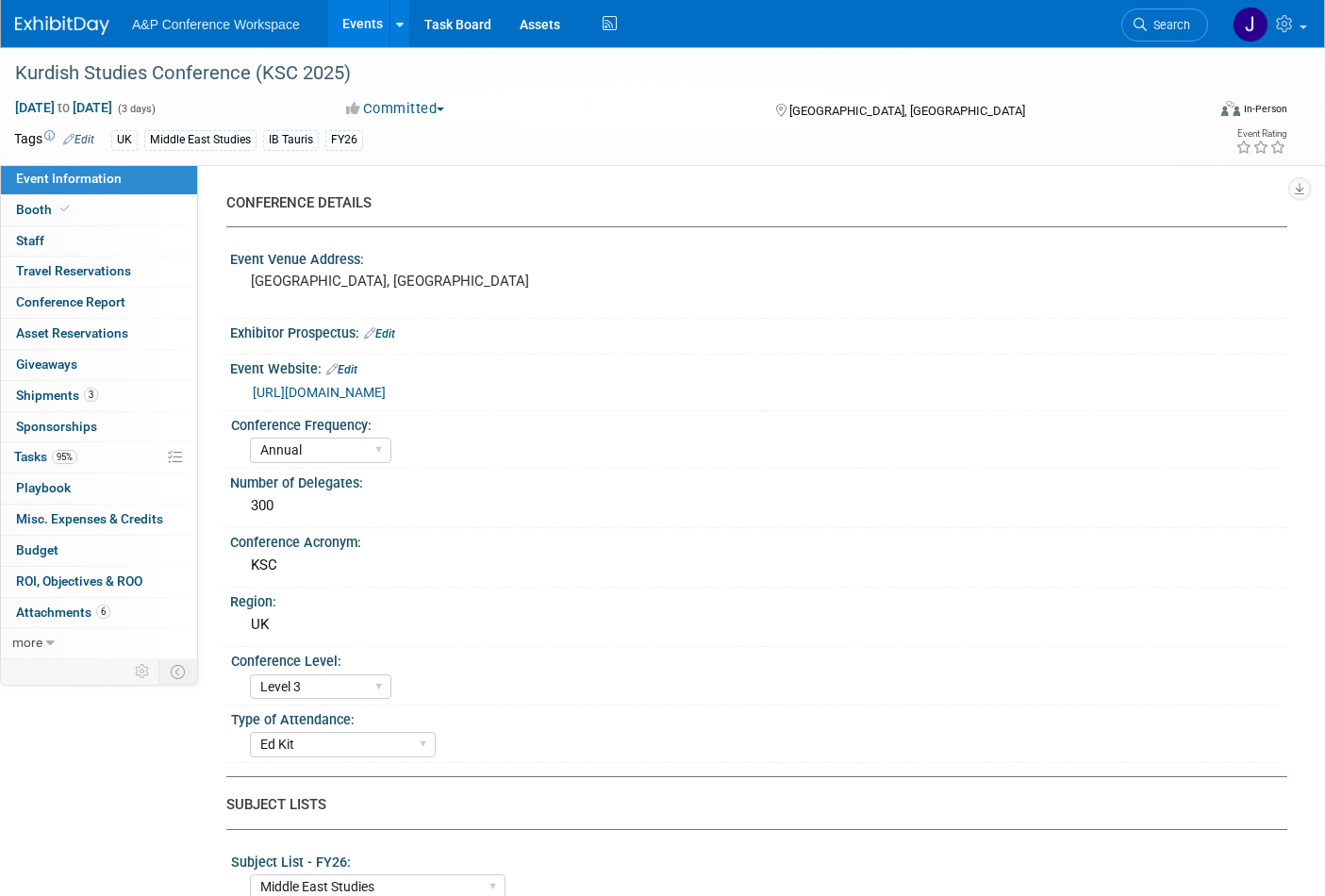
select select "[PERSON_NAME]"
select select "Brand/Subject Presence​"
